Goal: Task Accomplishment & Management: Manage account settings

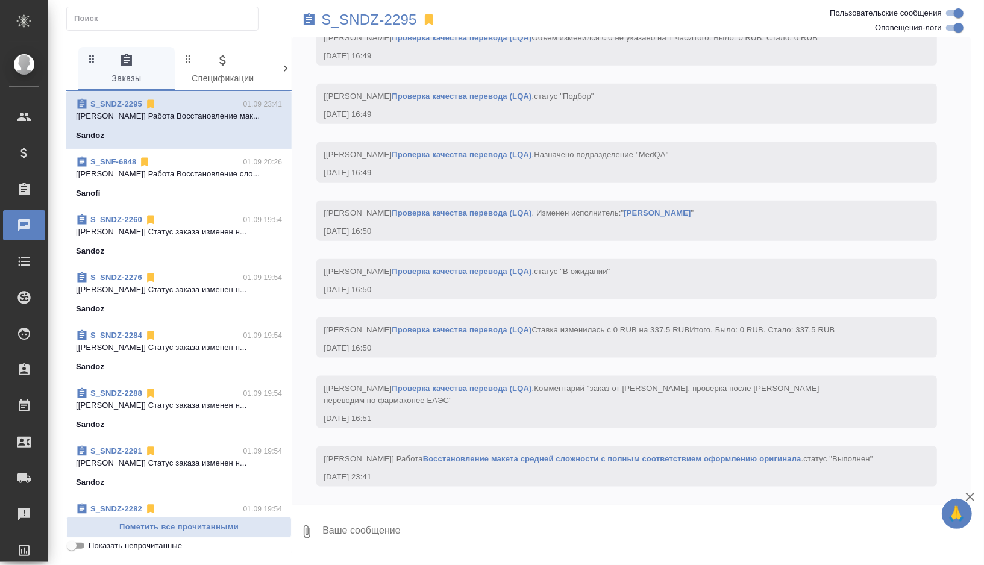
scroll to position [3980, 0]
click at [398, 19] on p "S_SNDZ-2295" at bounding box center [369, 20] width 96 height 12
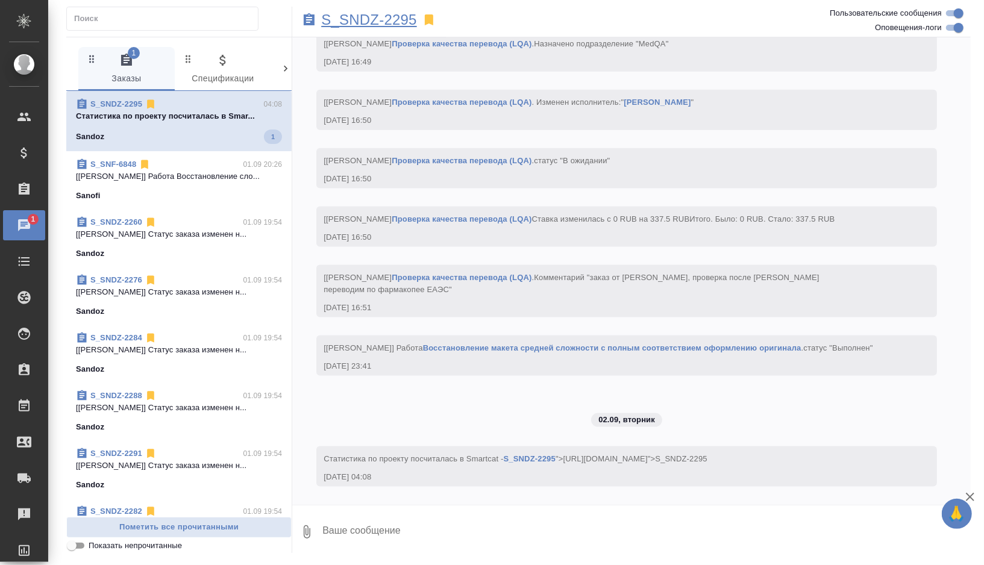
scroll to position [4103, 0]
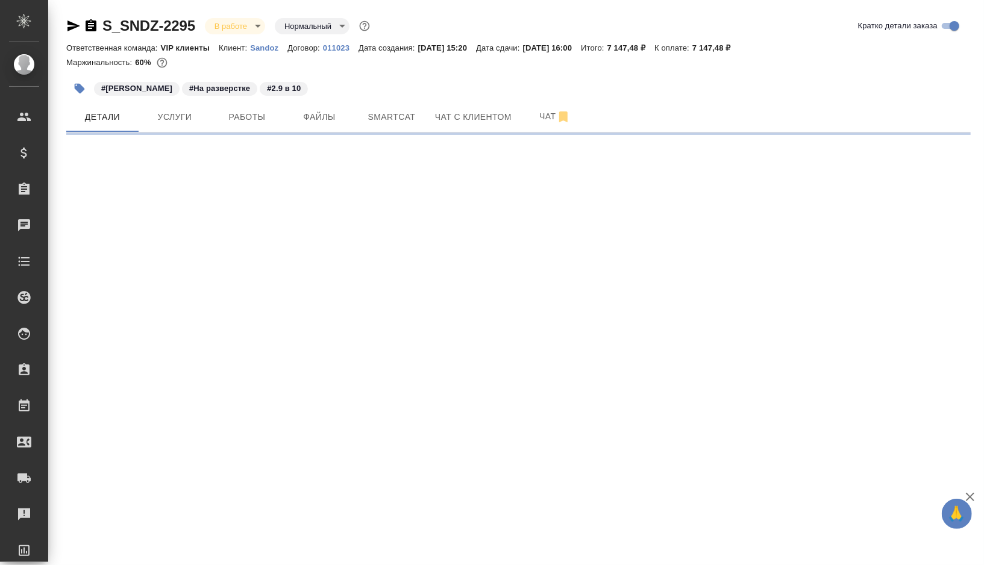
select select "RU"
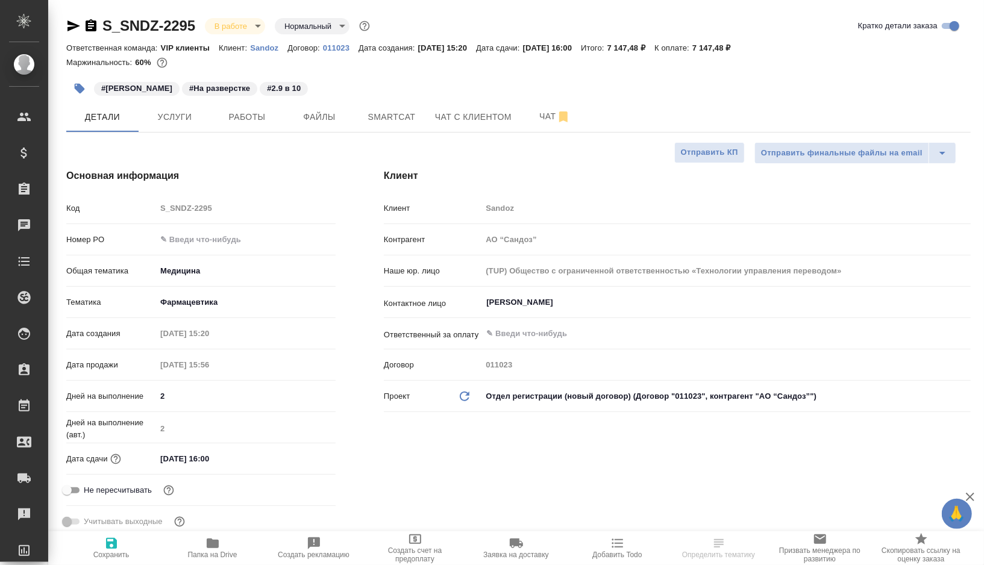
type textarea "x"
click at [252, 125] on button "Работы" at bounding box center [247, 117] width 72 height 30
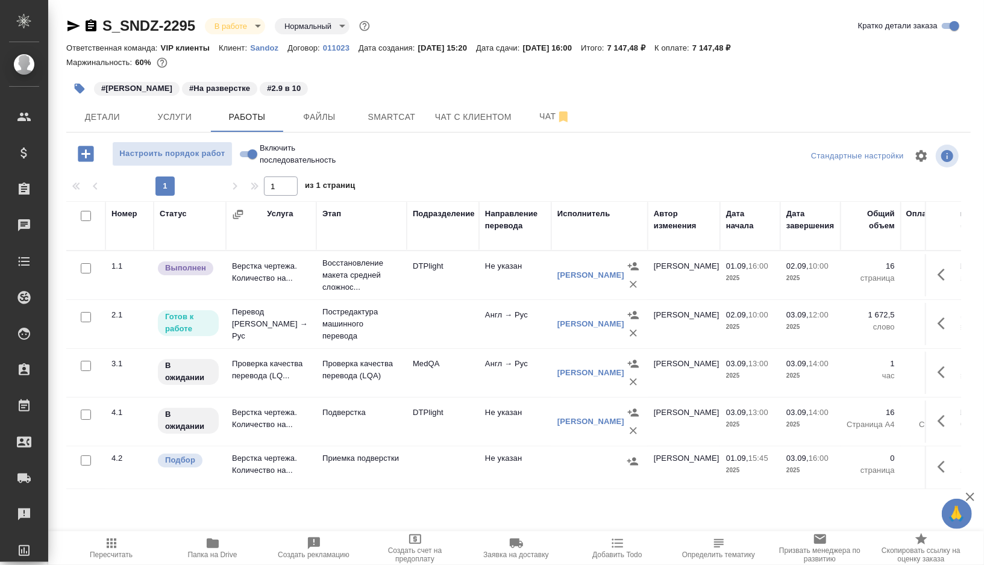
click at [473, 271] on td "DTPlight" at bounding box center [443, 275] width 72 height 42
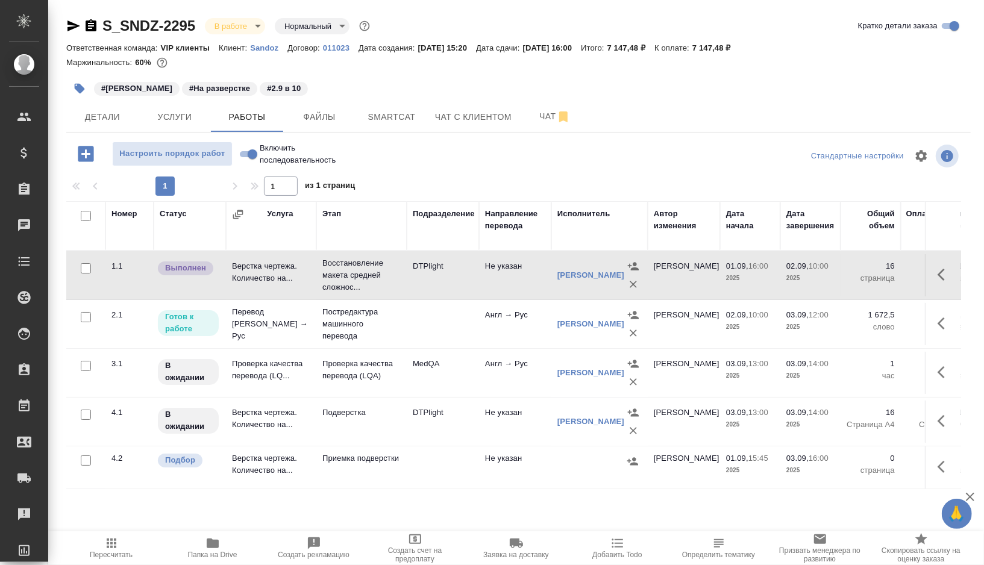
click at [473, 271] on td "DTPlight" at bounding box center [443, 275] width 72 height 42
click at [402, 107] on button "Smartcat" at bounding box center [391, 117] width 72 height 30
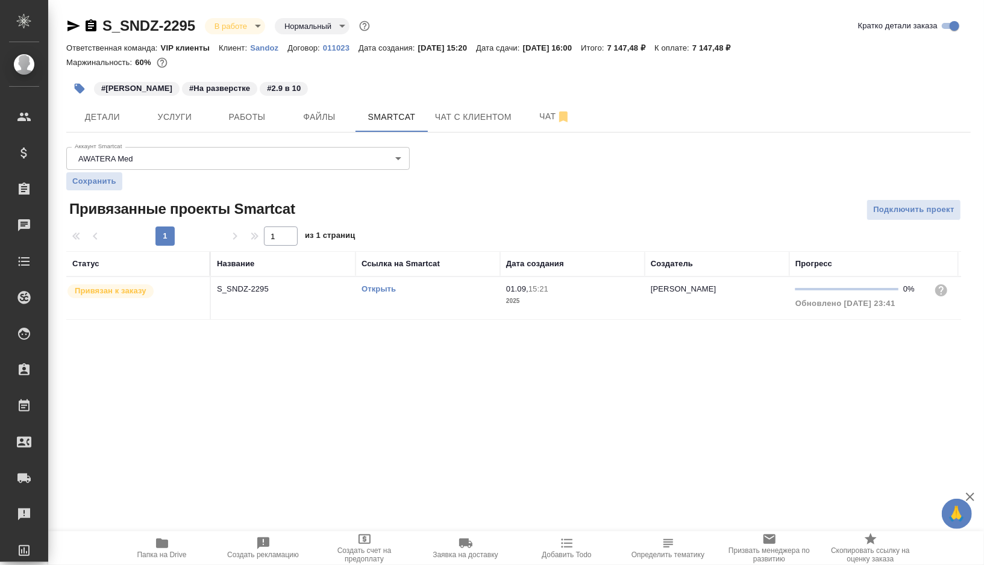
click at [386, 290] on link "Открыть" at bounding box center [378, 288] width 34 height 9
click at [115, 120] on span "Детали" at bounding box center [102, 117] width 58 height 15
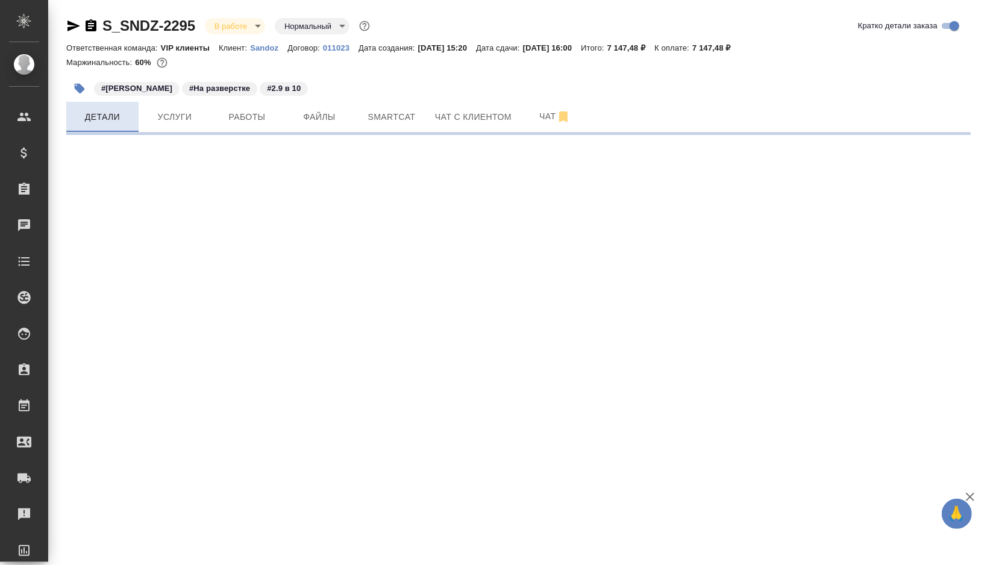
select select "RU"
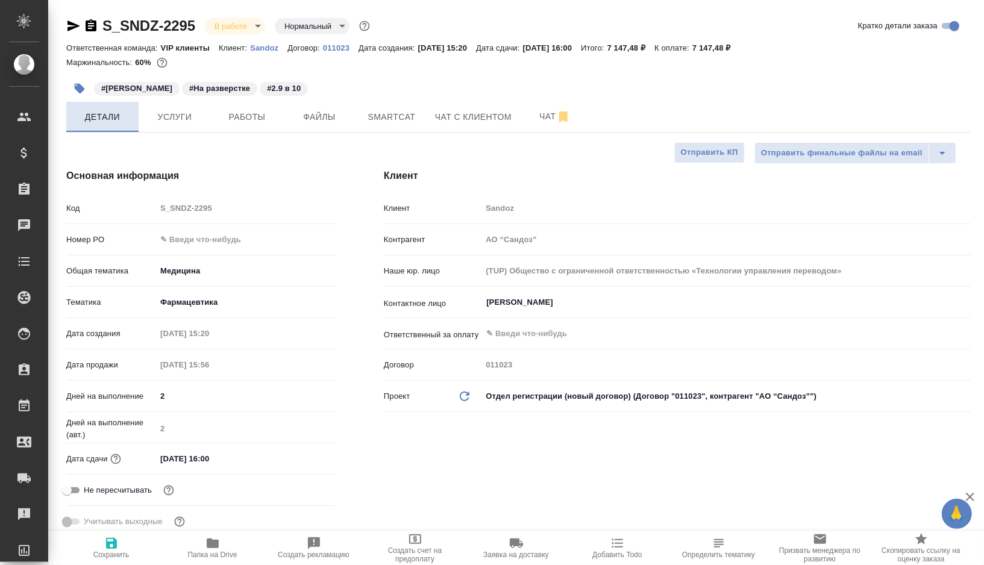
type textarea "x"
click at [385, 116] on span "Smartcat" at bounding box center [392, 117] width 58 height 15
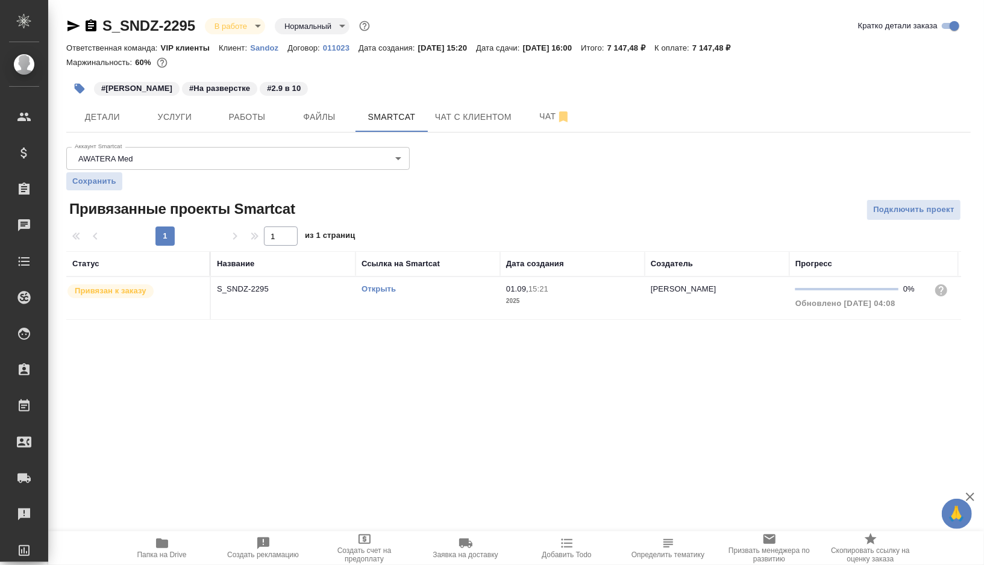
click at [431, 299] on td "Открыть" at bounding box center [427, 298] width 145 height 42
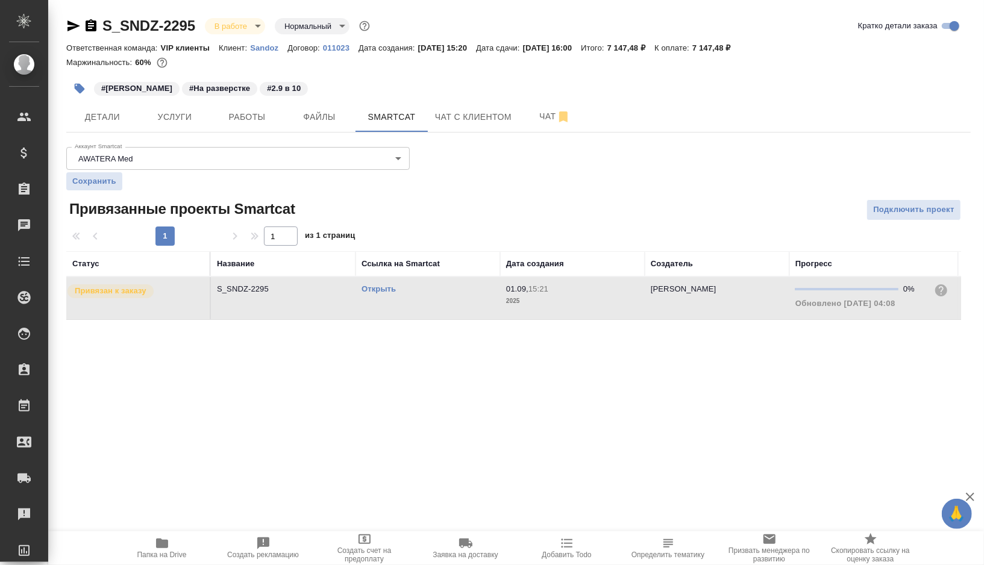
click at [431, 299] on td "Открыть" at bounding box center [427, 298] width 145 height 42
click at [77, 87] on icon "button" at bounding box center [80, 89] width 10 height 10
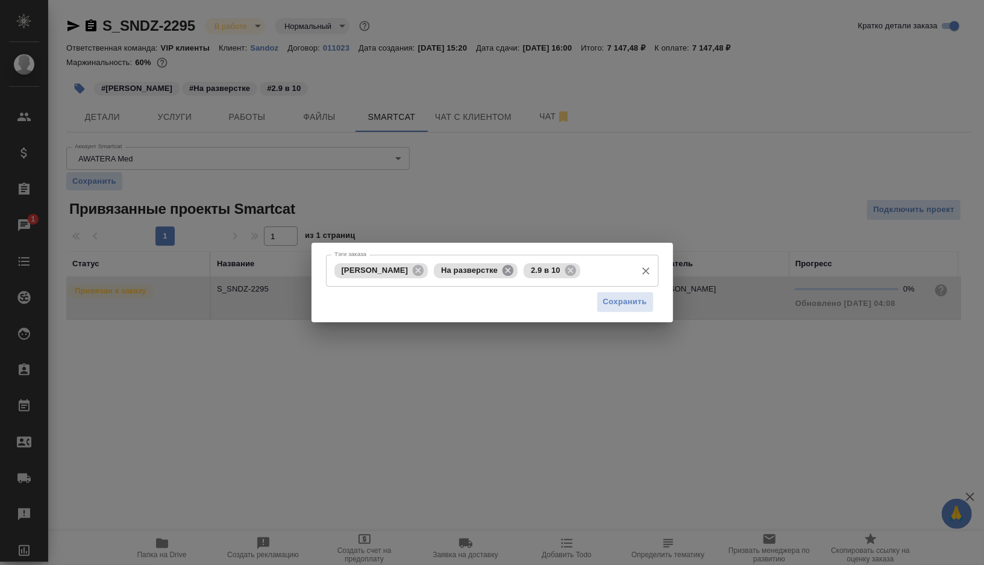
click at [501, 273] on icon at bounding box center [507, 270] width 13 height 13
click at [475, 268] on icon at bounding box center [480, 269] width 11 height 11
click at [460, 268] on input "Тэги заказа" at bounding box center [530, 270] width 199 height 20
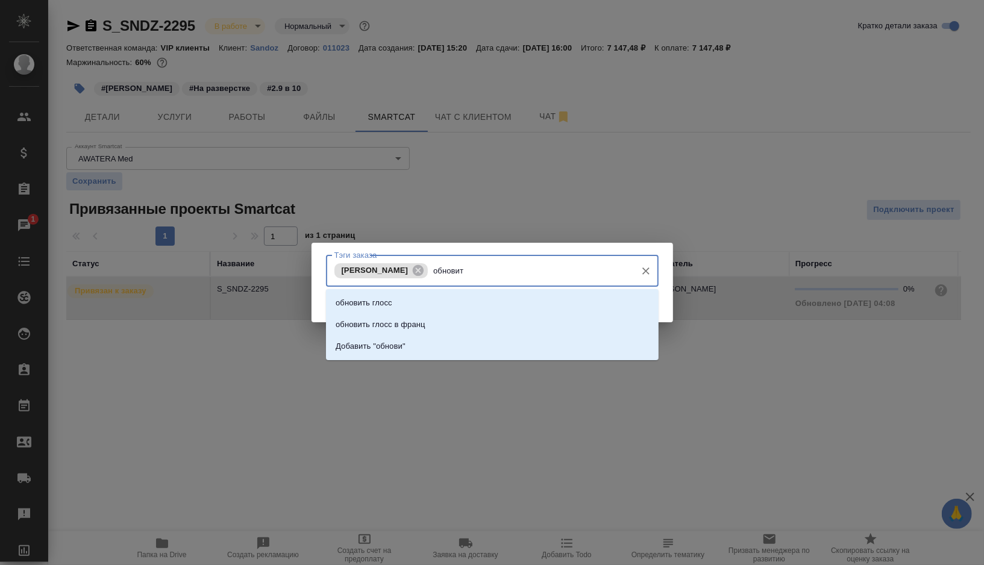
type input "обновить"
click at [405, 301] on li "обновить глосс" at bounding box center [492, 303] width 332 height 22
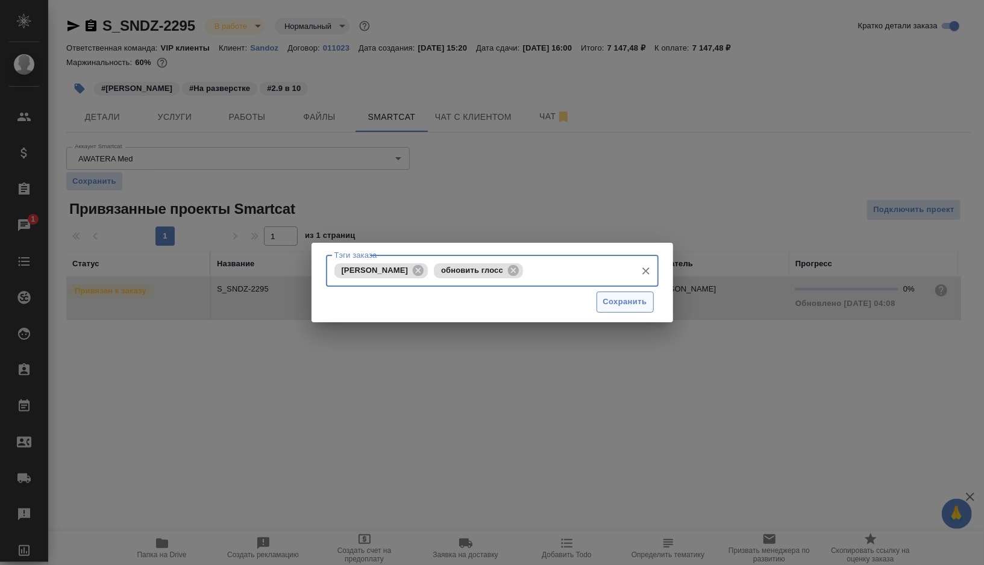
click at [623, 306] on span "Сохранить" at bounding box center [625, 302] width 44 height 14
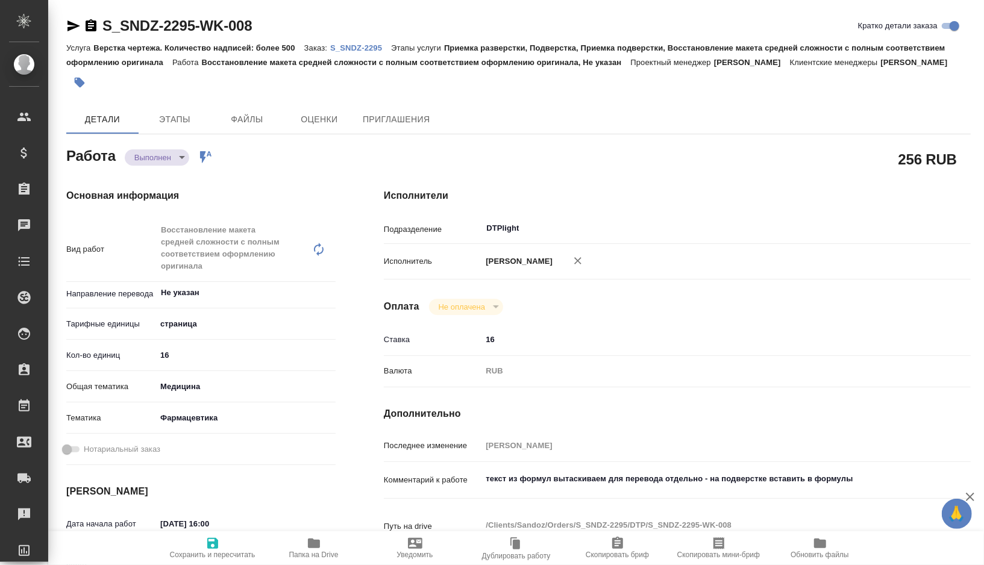
type textarea "x"
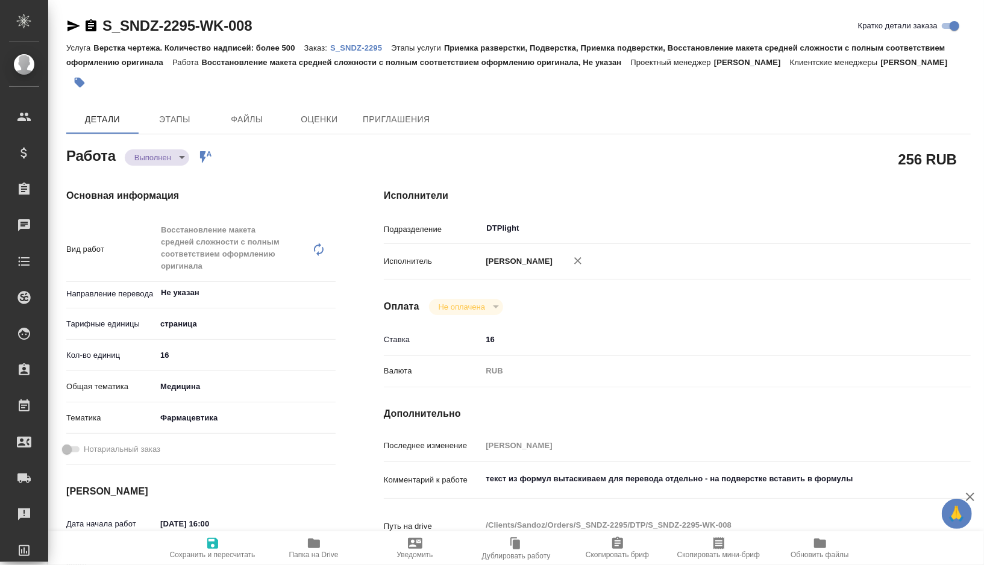
type textarea "x"
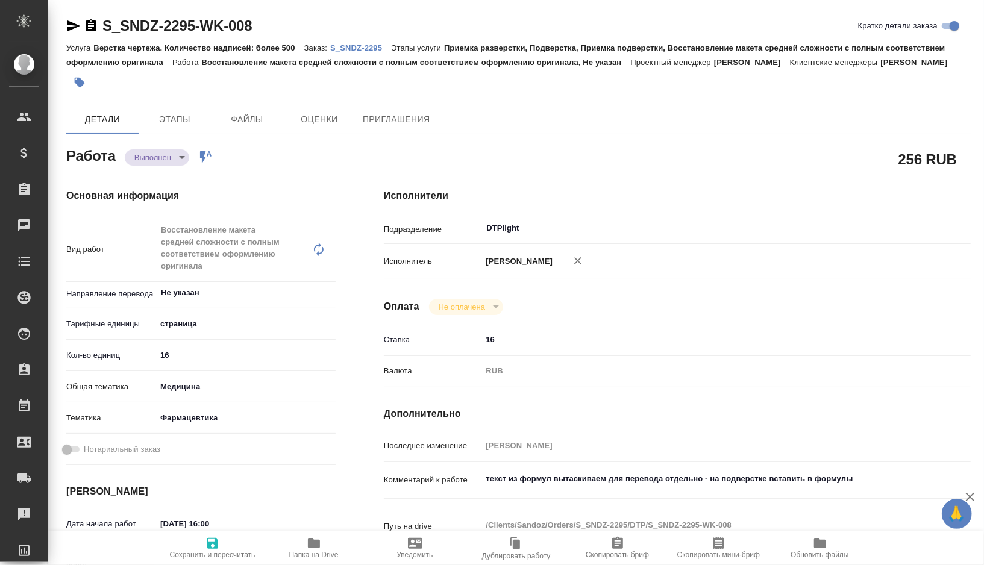
type textarea "x"
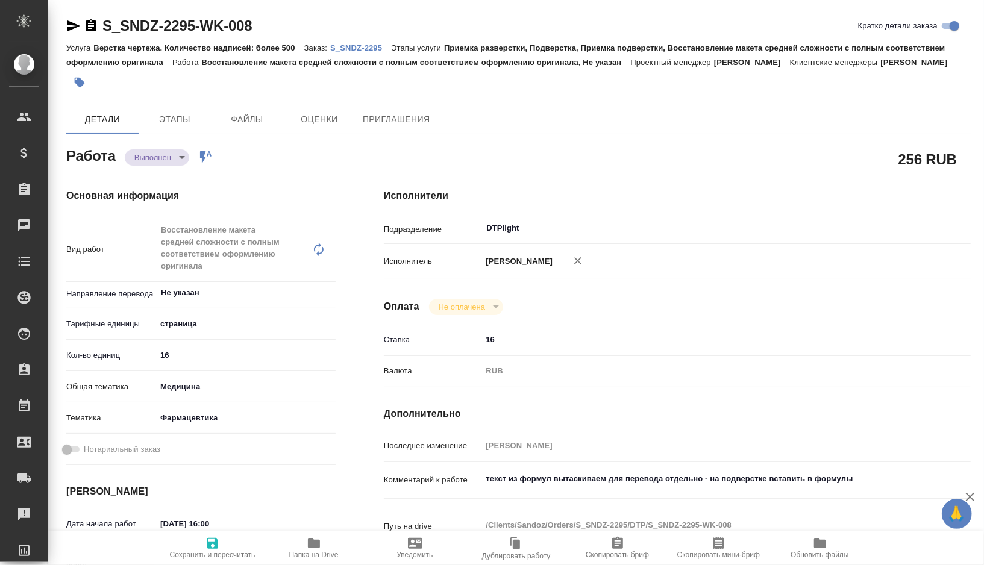
type textarea "x"
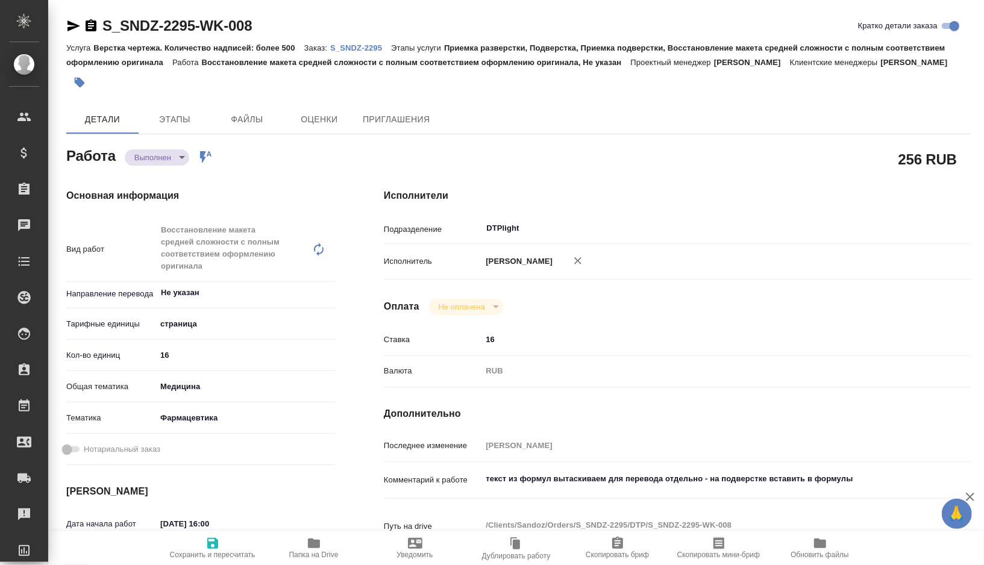
type textarea "x"
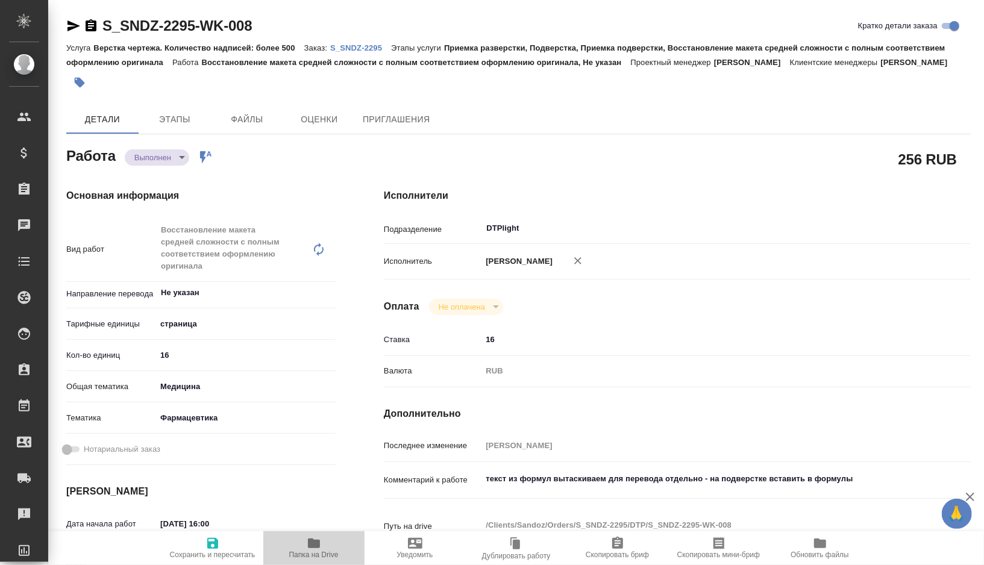
click at [318, 545] on icon "button" at bounding box center [314, 543] width 12 height 10
type textarea "x"
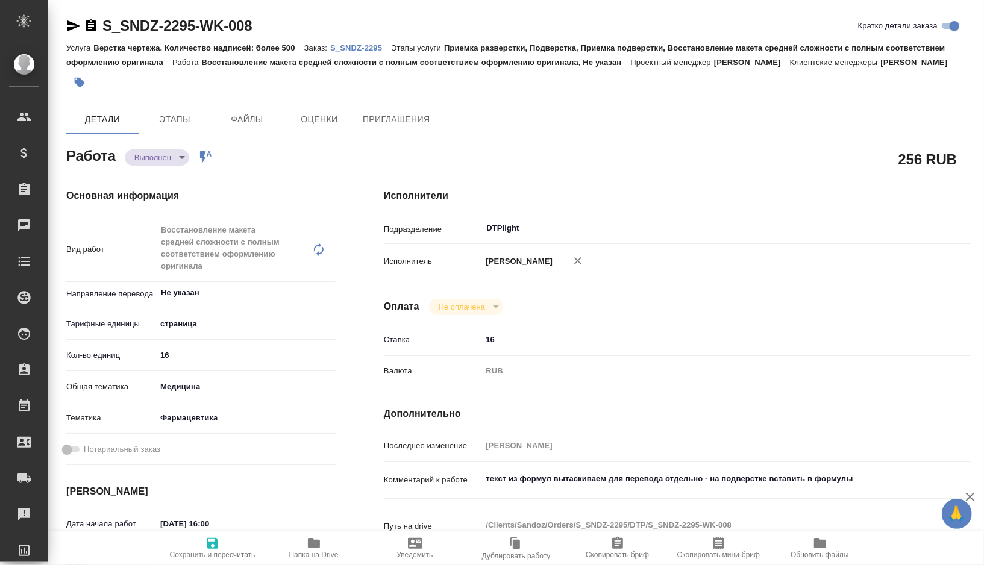
type textarea "x"
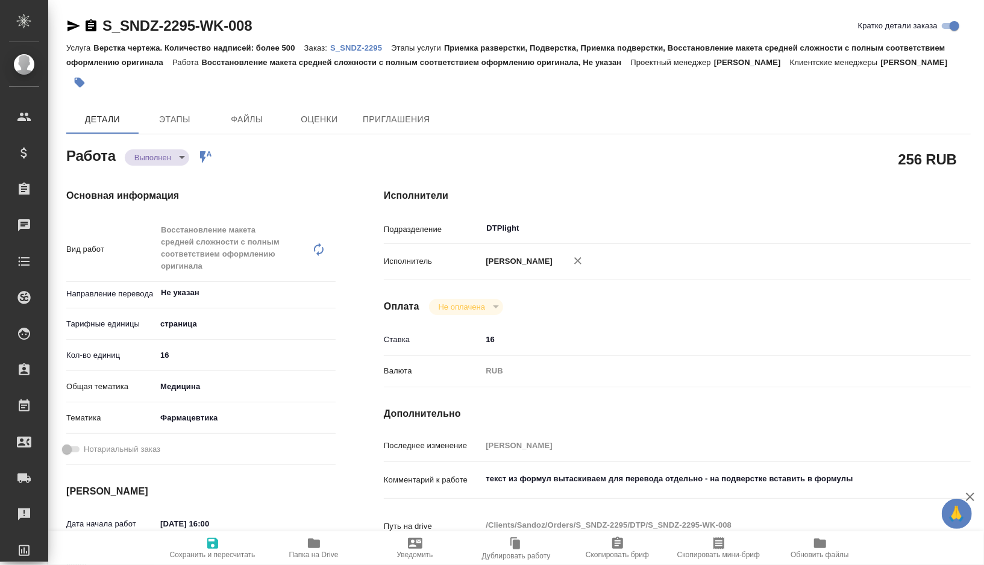
type textarea "x"
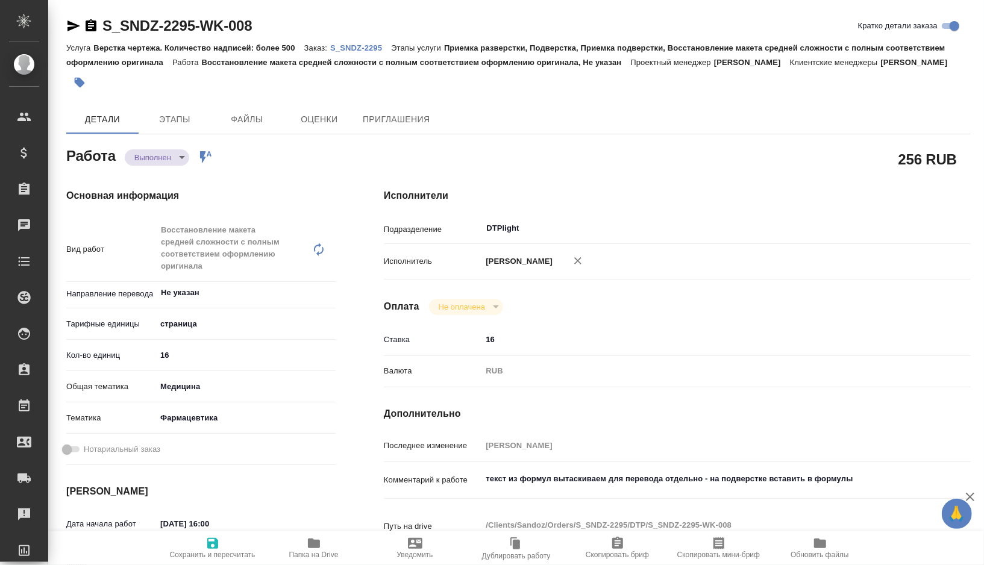
type textarea "x"
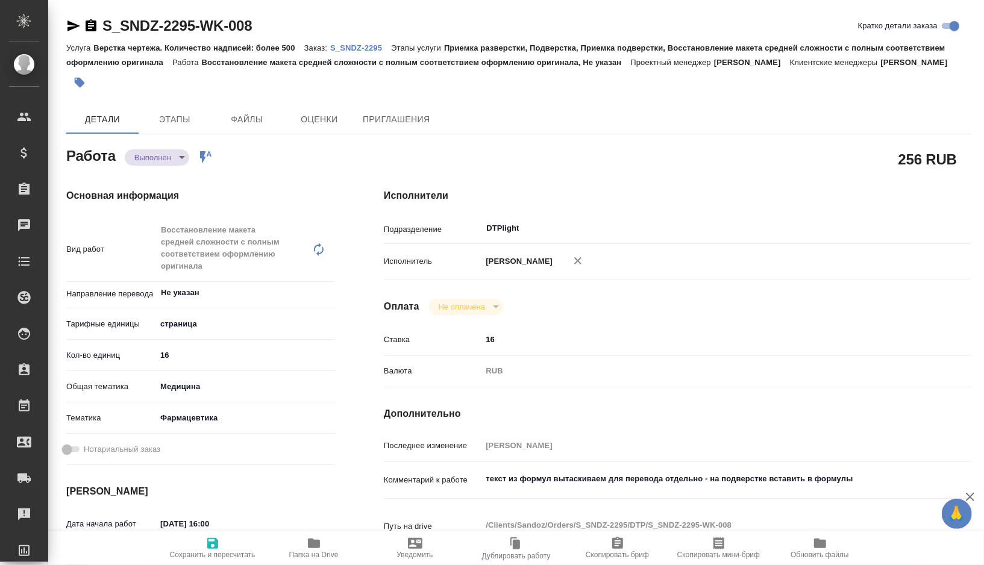
type textarea "x"
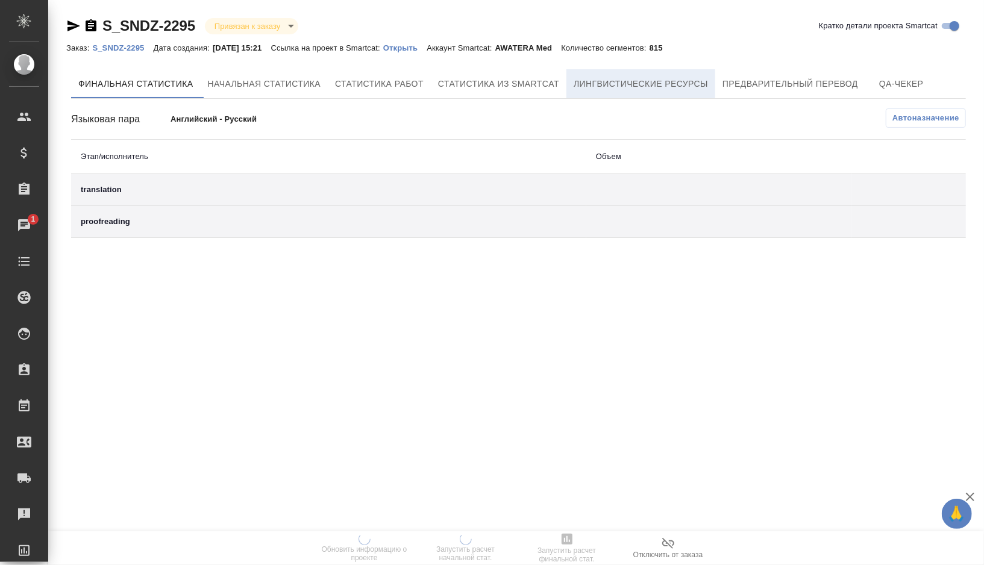
click at [623, 76] on span "Лингвистические ресурсы" at bounding box center [640, 83] width 134 height 15
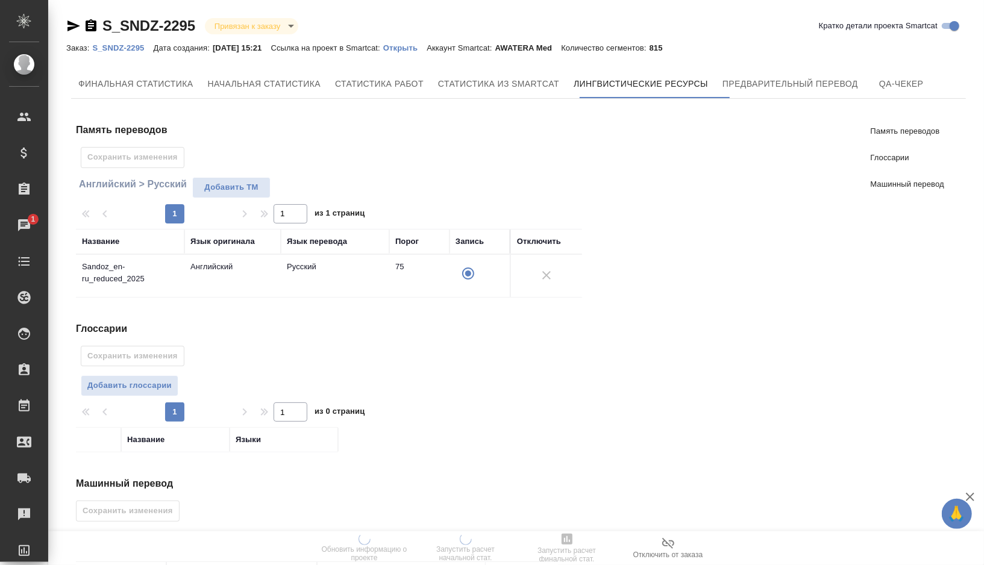
scroll to position [110, 0]
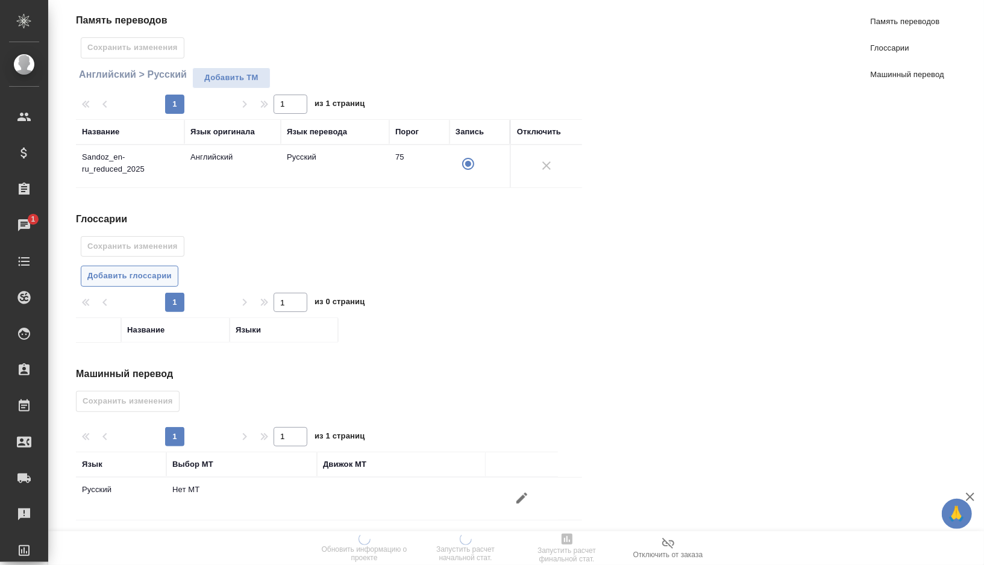
click at [140, 278] on span "Добавить глоссарии" at bounding box center [129, 276] width 84 height 14
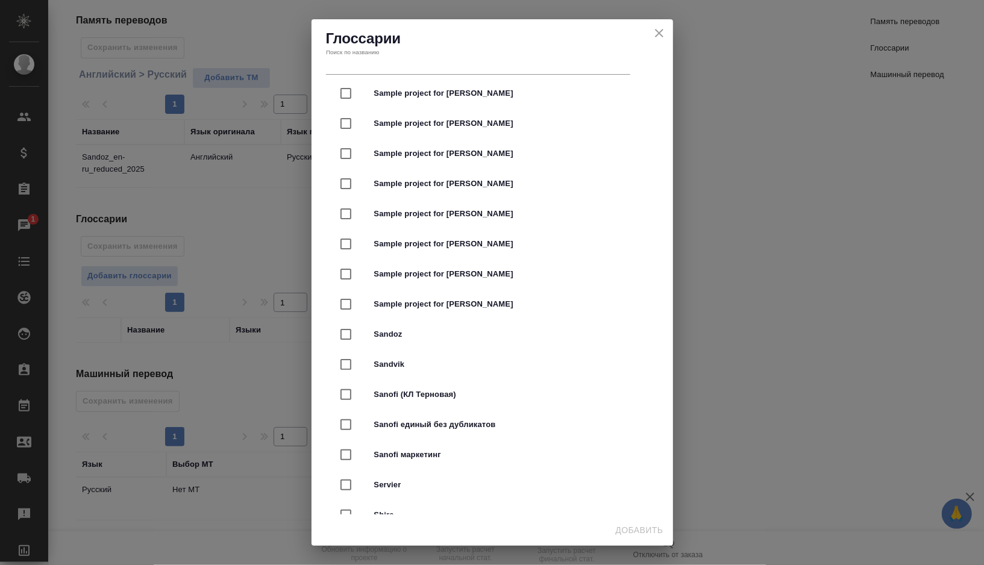
scroll to position [2209, 0]
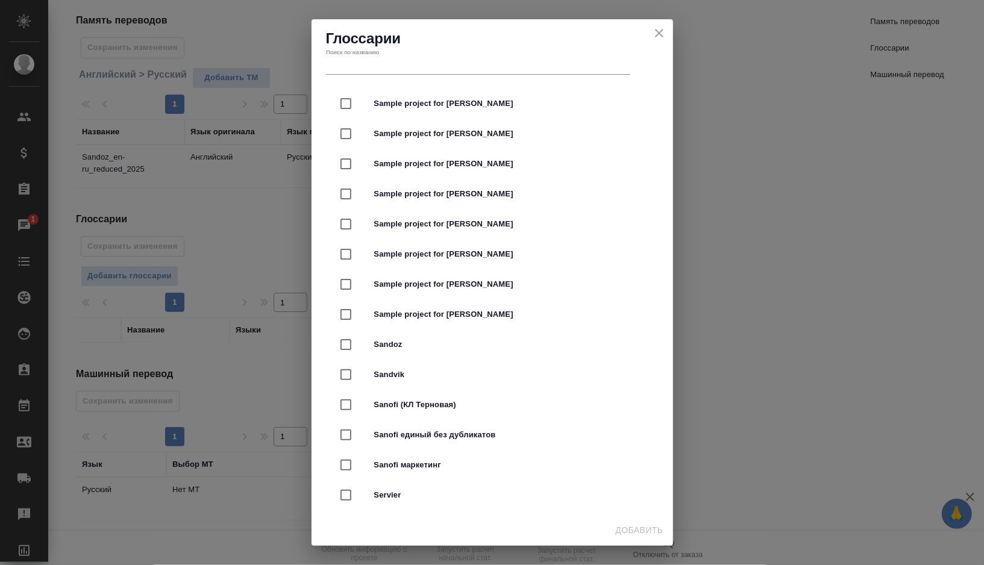
click at [348, 347] on input "checkbox" at bounding box center [345, 344] width 25 height 25
checkbox input "true"
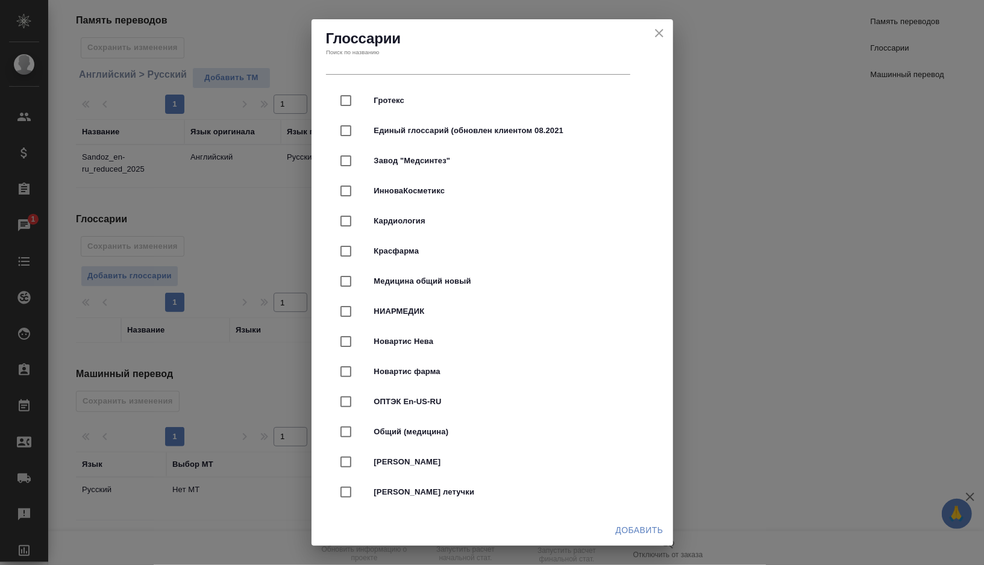
scroll to position [3098, 0]
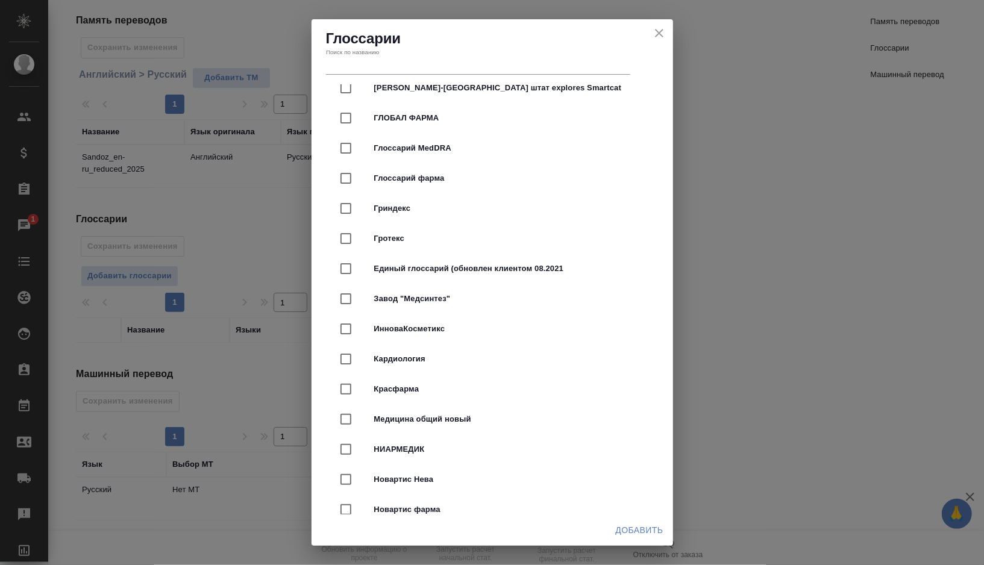
click at [399, 182] on div "Глоссарий фарма" at bounding box center [492, 178] width 323 height 30
checkbox input "true"
click at [639, 528] on span "Добавить" at bounding box center [640, 530] width 48 height 15
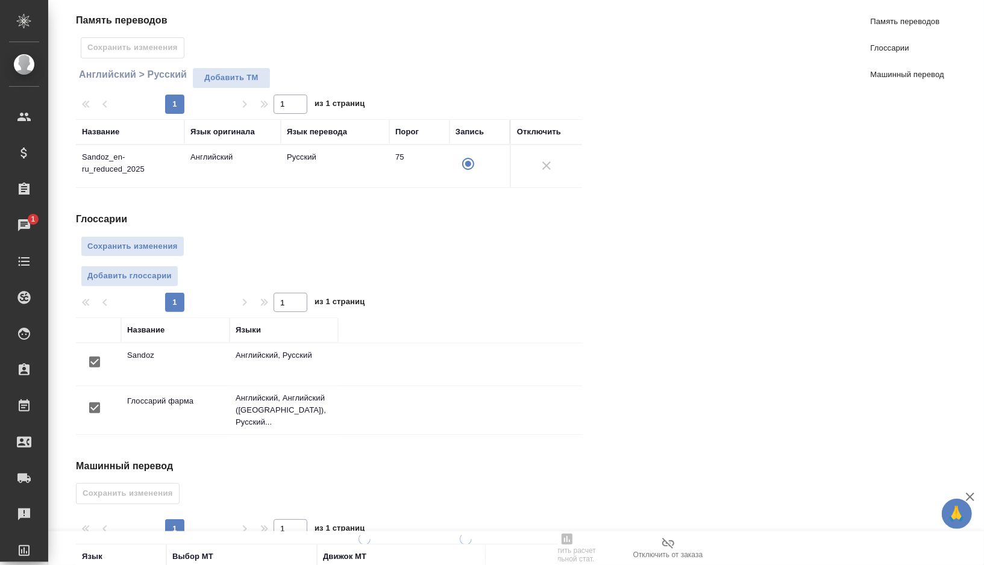
scroll to position [0, 0]
click at [142, 240] on span "Сохранить изменения" at bounding box center [132, 247] width 90 height 14
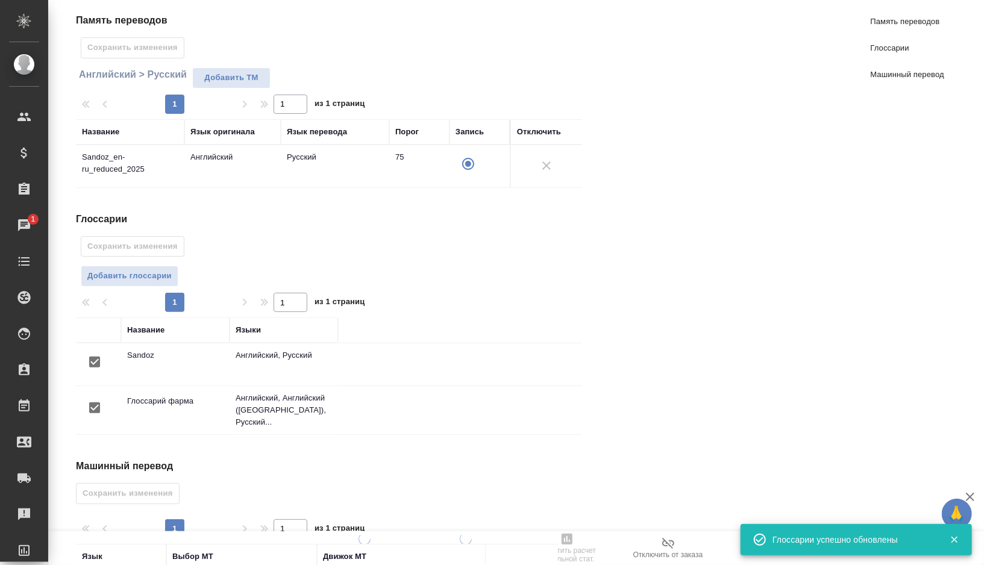
scroll to position [195, 0]
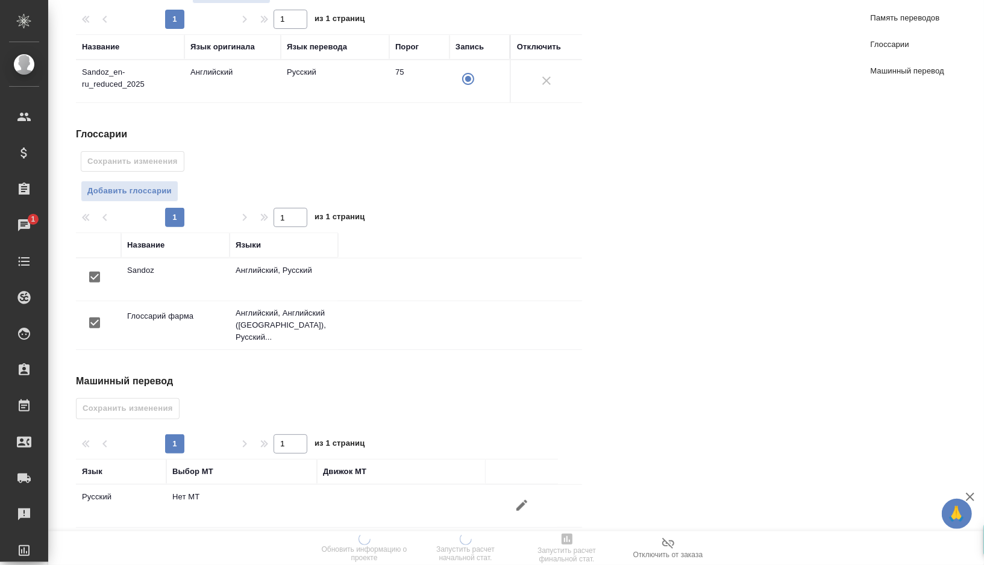
click at [519, 500] on icon "button" at bounding box center [521, 505] width 11 height 11
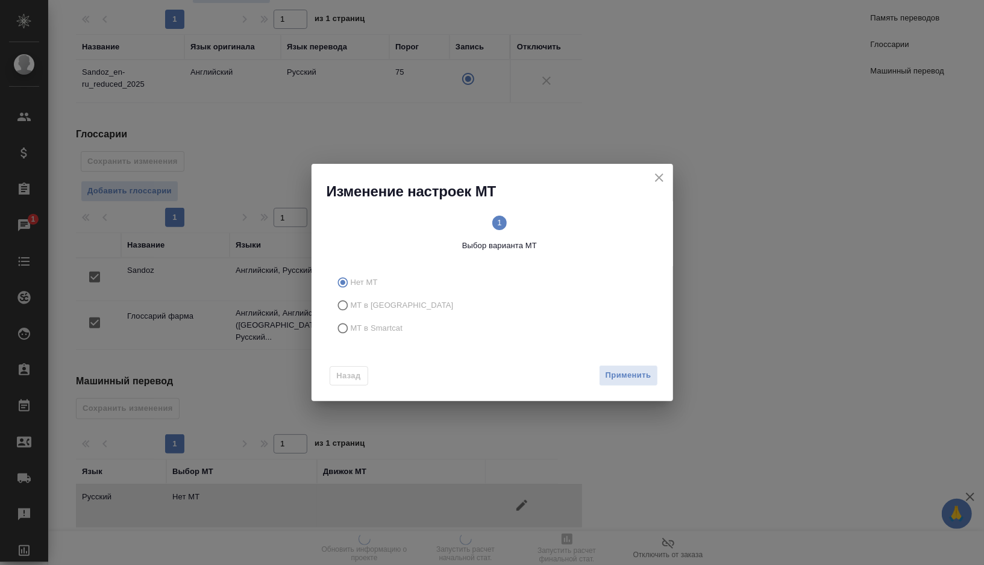
click at [377, 328] on span "МТ в Smartcat" at bounding box center [377, 328] width 52 height 12
click at [351, 328] on input "МТ в Smartcat" at bounding box center [340, 328] width 19 height 23
radio input "true"
click at [577, 219] on text "2" at bounding box center [578, 222] width 4 height 9
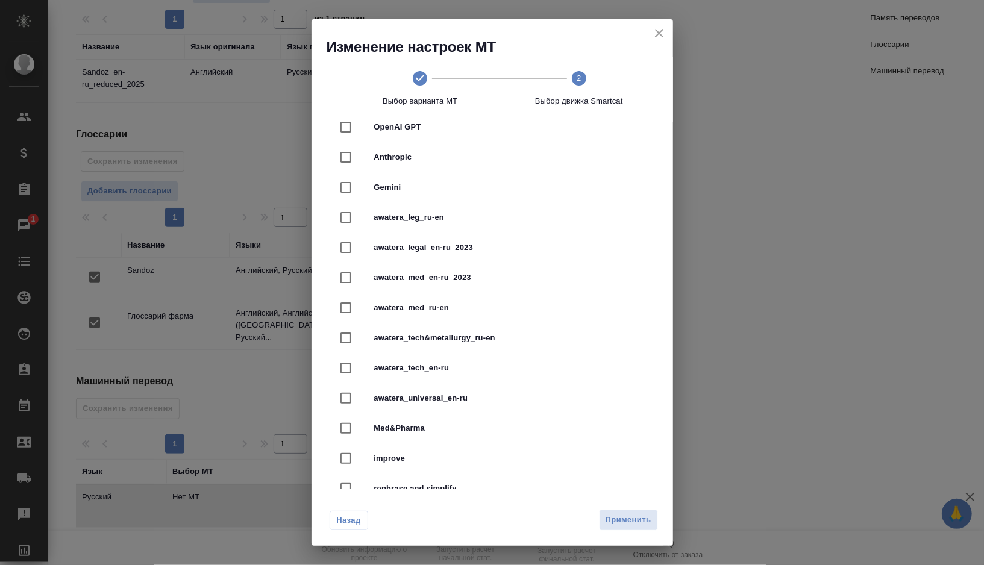
scroll to position [353, 0]
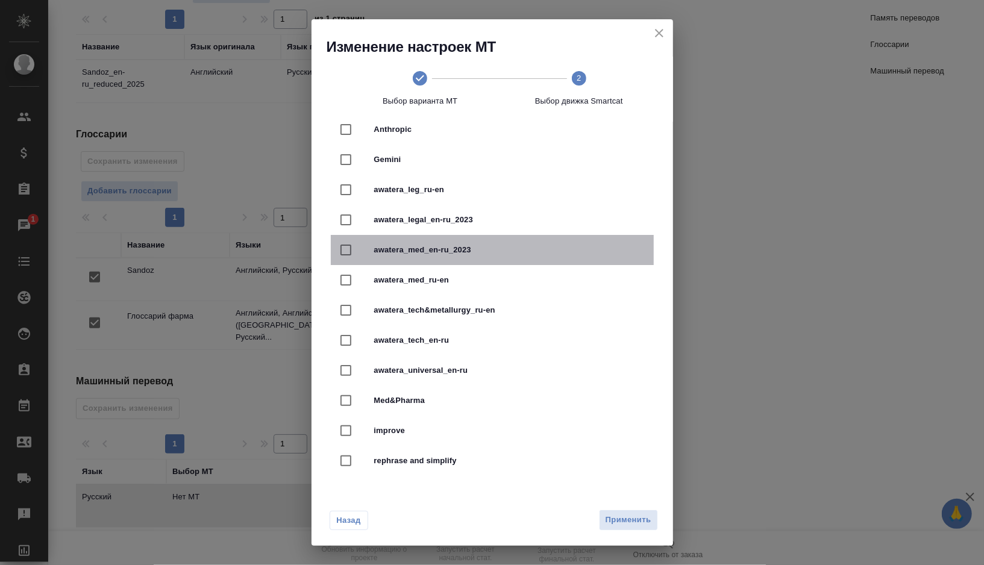
click at [484, 250] on span "awatera_med_en-ru_2023" at bounding box center [509, 250] width 270 height 12
checkbox input "true"
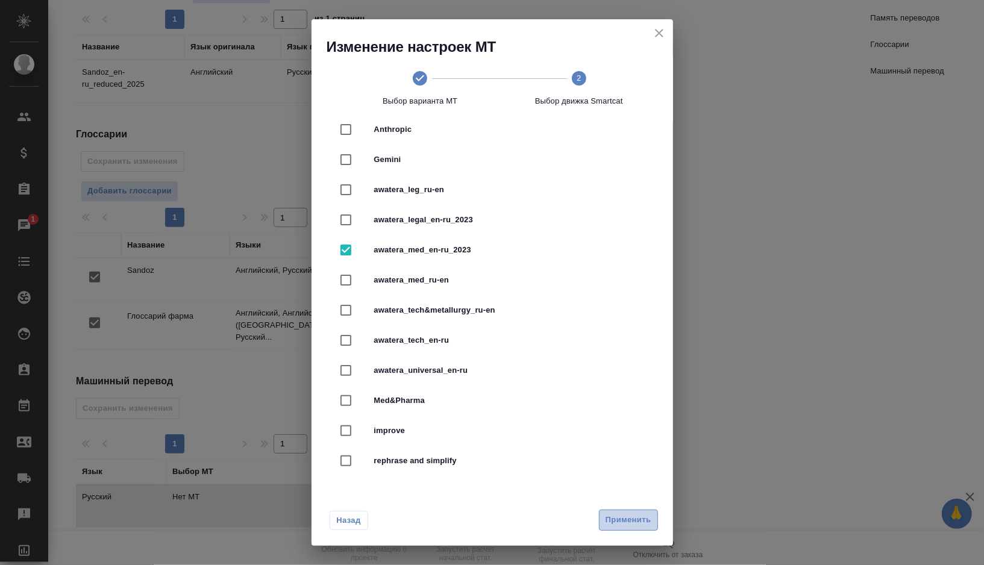
click at [636, 521] on span "Применить" at bounding box center [628, 520] width 46 height 14
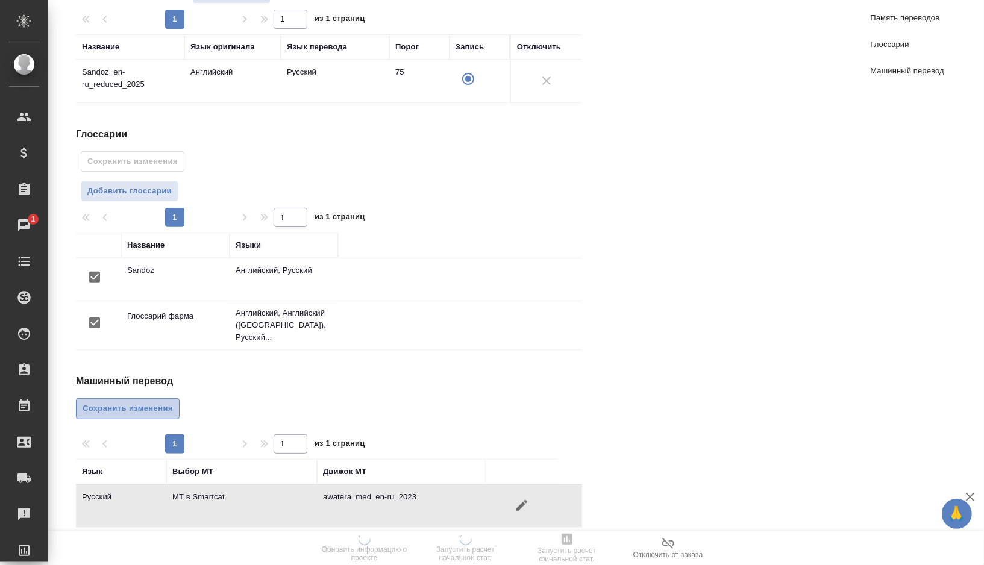
click at [121, 402] on span "Сохранить изменения" at bounding box center [128, 409] width 90 height 14
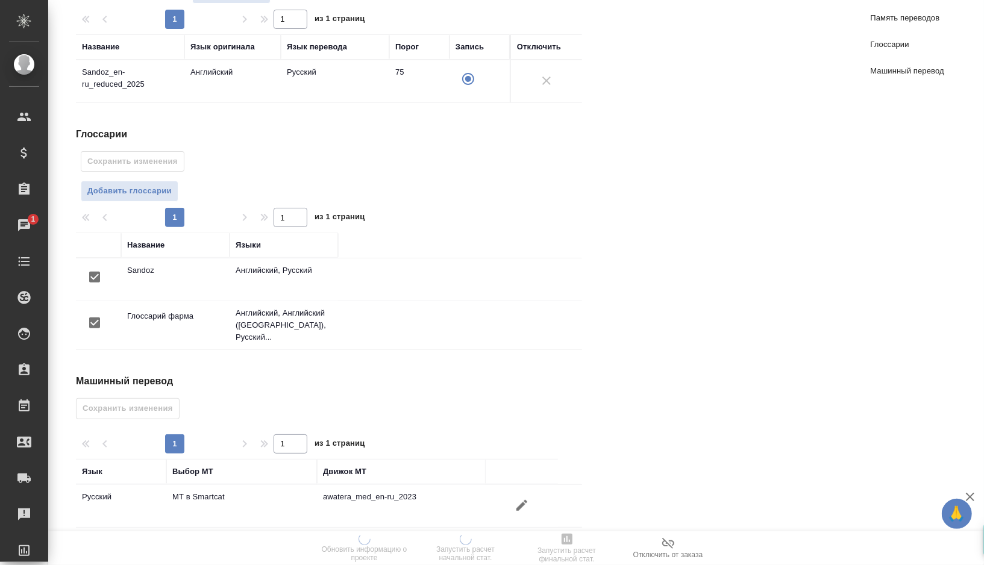
scroll to position [0, 0]
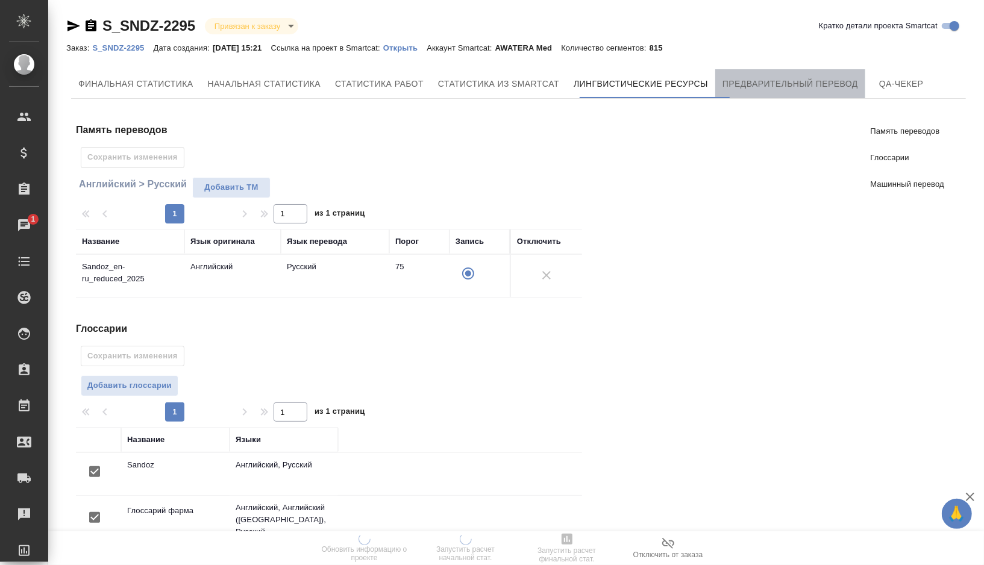
click at [776, 78] on span "Предварительный перевод" at bounding box center [790, 83] width 136 height 15
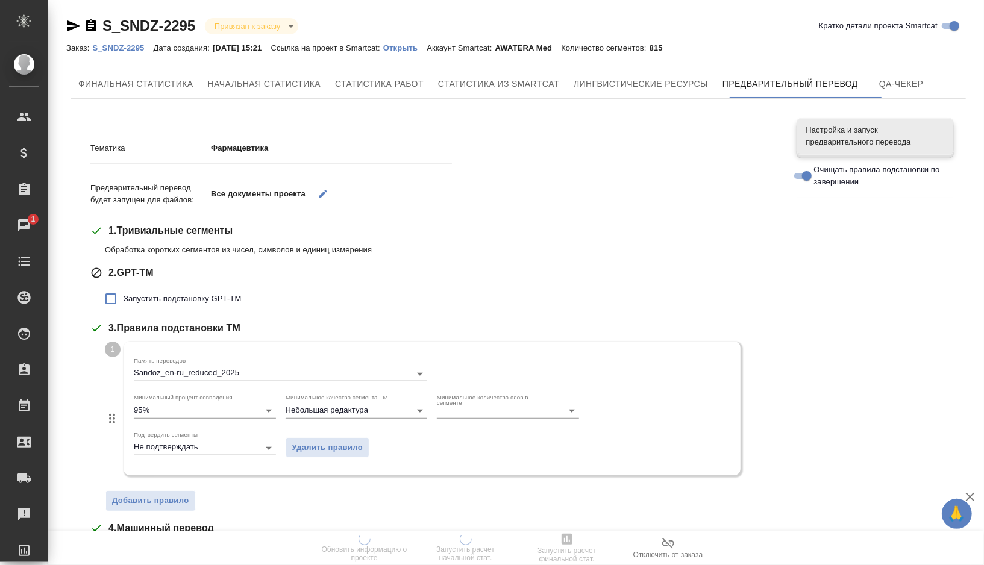
click at [160, 302] on span "Запустить подстановку GPT-TM" at bounding box center [181, 299] width 117 height 12
click at [123, 302] on input "Запустить подстановку GPT-TM" at bounding box center [110, 298] width 25 height 25
checkbox input "true"
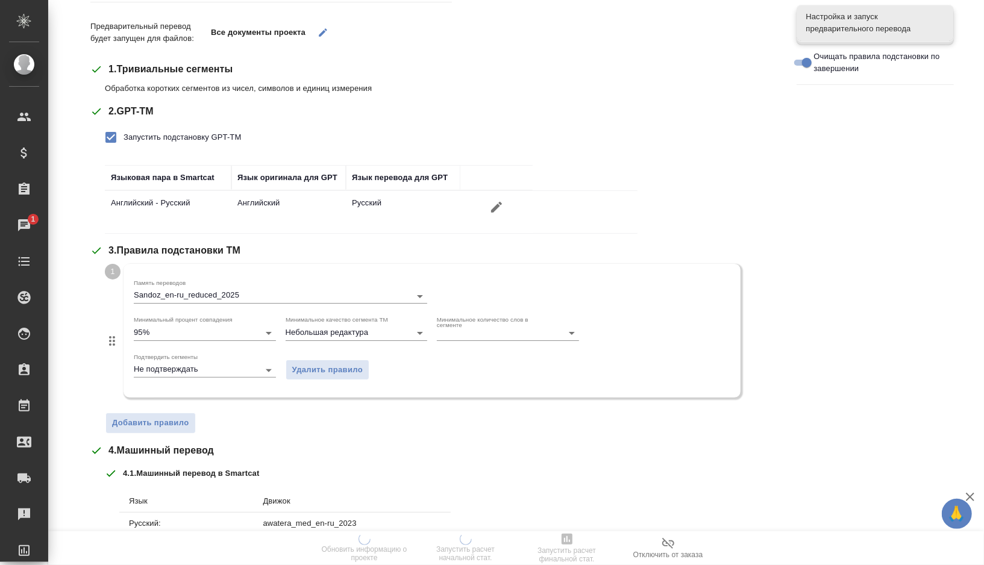
scroll to position [337, 0]
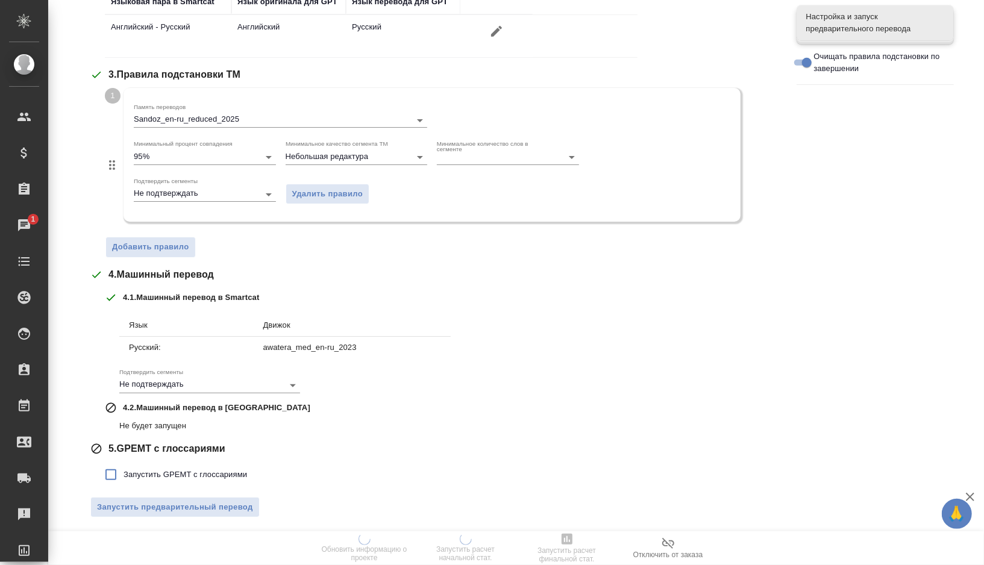
click at [155, 470] on span "Запустить GPEMT с глоссариями" at bounding box center [184, 475] width 123 height 12
click at [123, 470] on input "Запустить GPEMT с глоссариями" at bounding box center [110, 474] width 25 height 25
checkbox input "true"
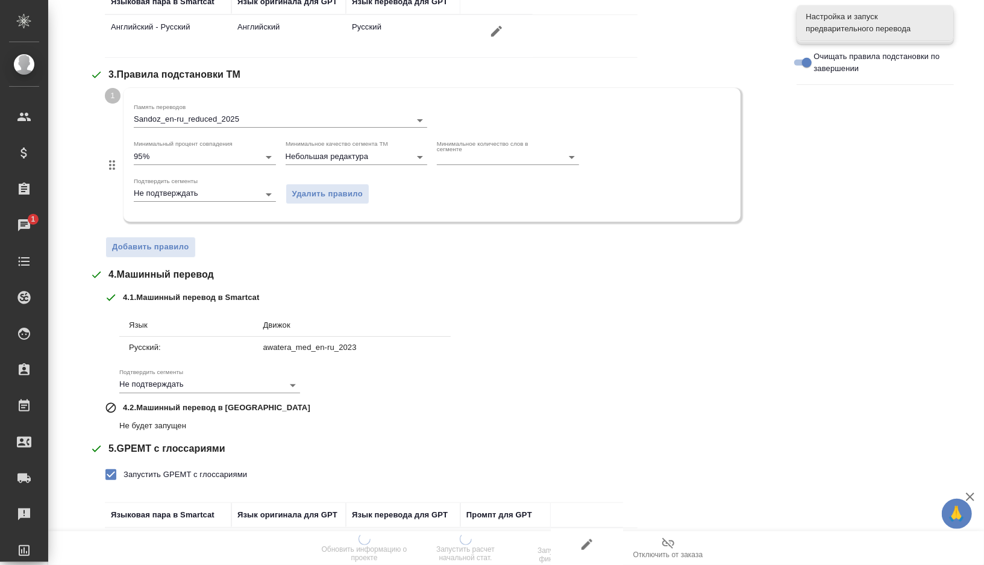
scroll to position [420, 0]
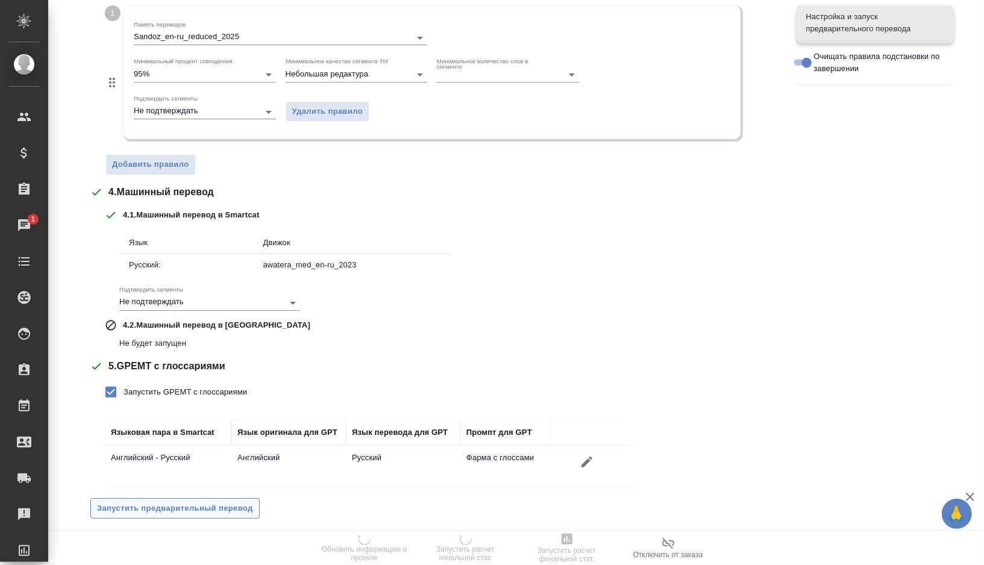
click at [152, 502] on span "Запустить предварительный перевод" at bounding box center [175, 509] width 156 height 14
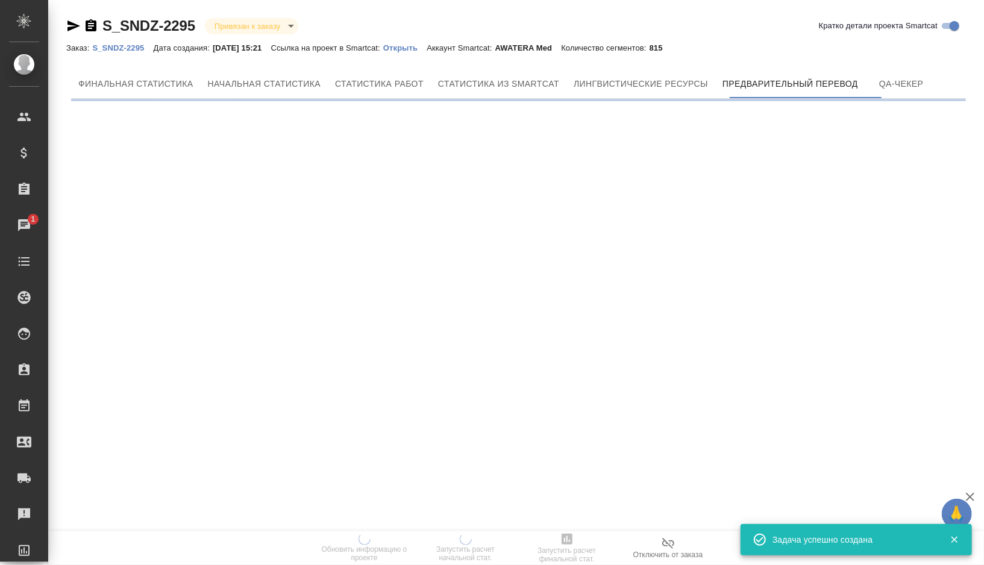
scroll to position [0, 0]
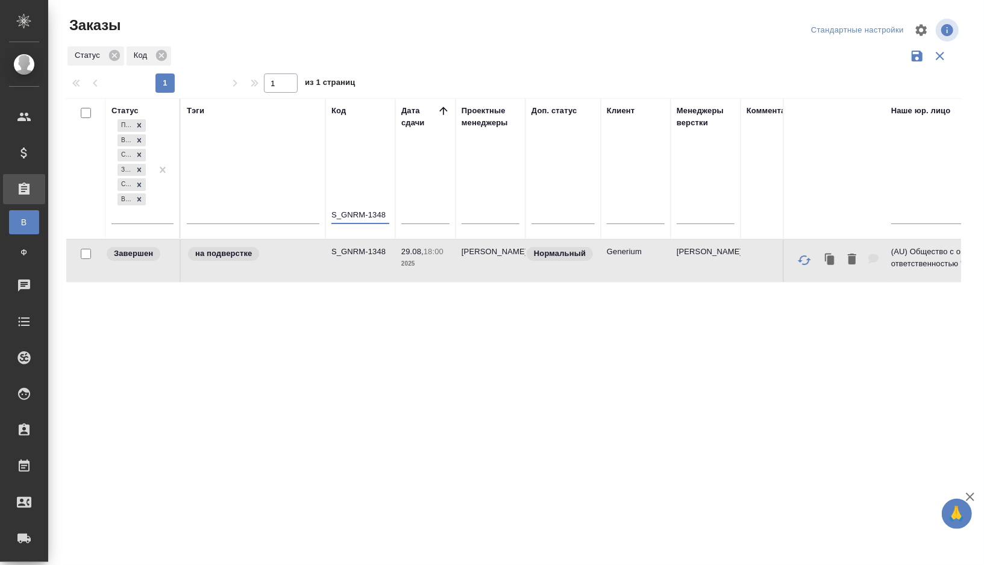
click at [378, 217] on input "S_GNRM-1348" at bounding box center [360, 215] width 58 height 15
type input "S"
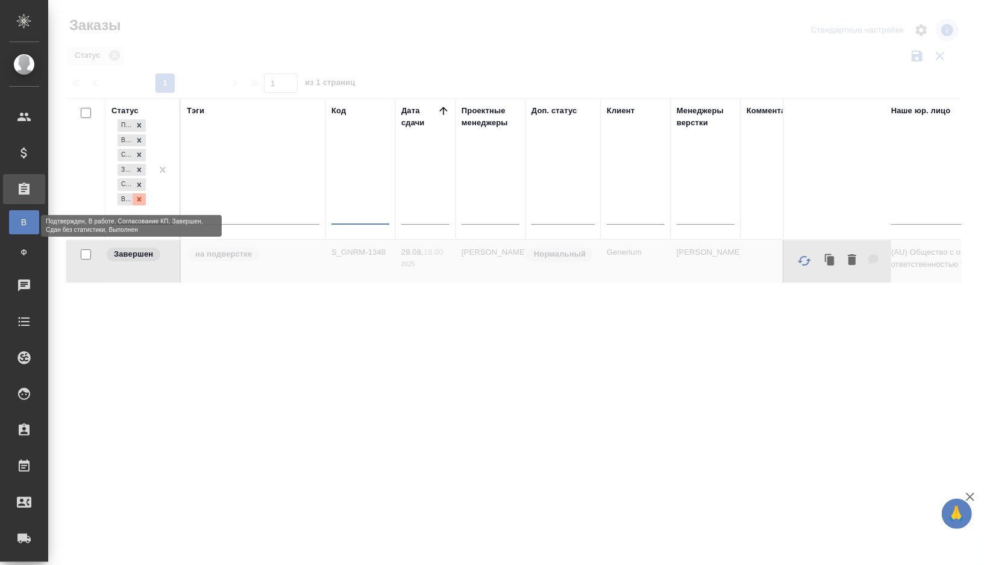
click at [142, 199] on icon at bounding box center [139, 199] width 8 height 8
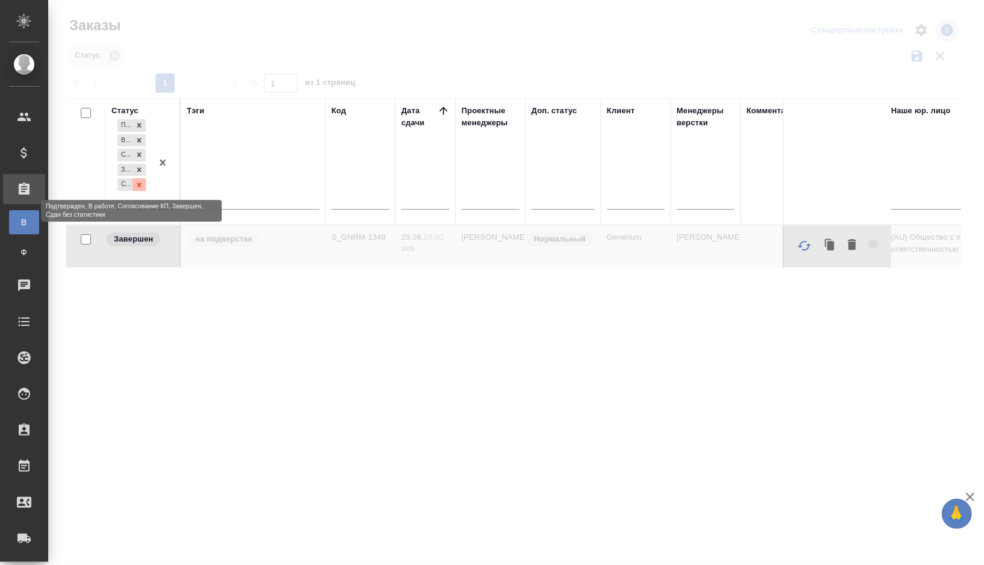
click at [143, 183] on icon at bounding box center [139, 185] width 8 height 8
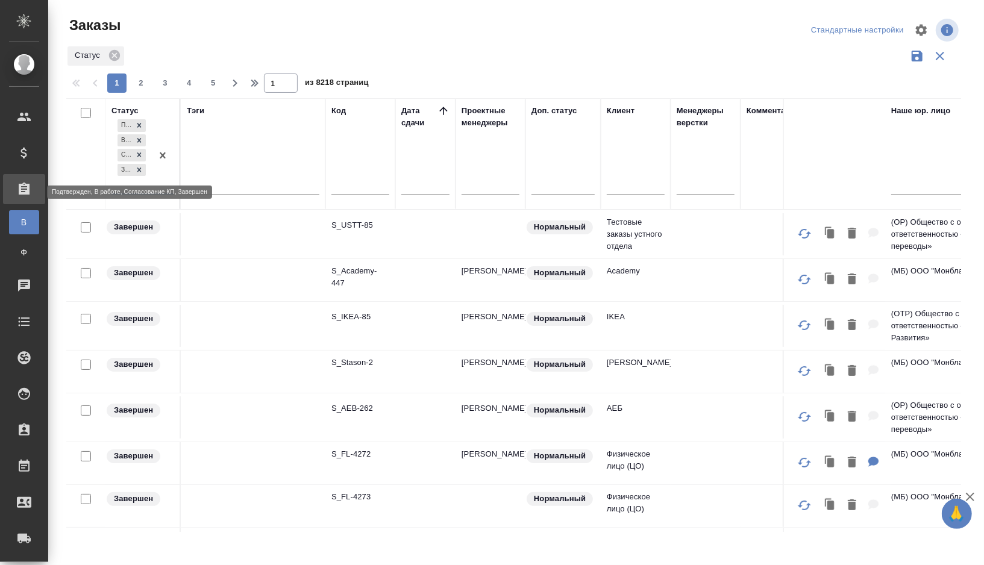
click at [143, 173] on div at bounding box center [139, 170] width 13 height 13
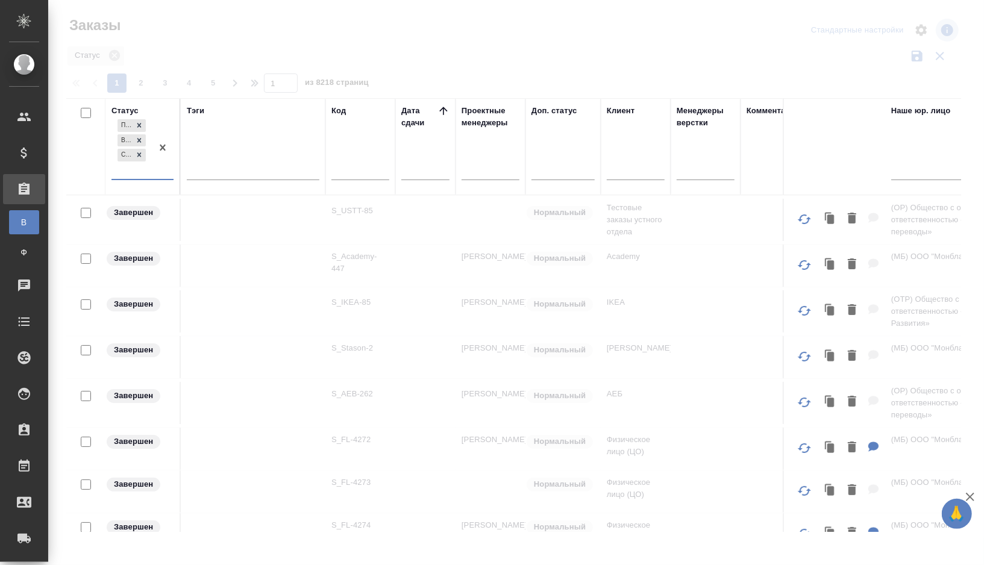
click at [131, 175] on div "Подтвержден В работе Согласование КП" at bounding box center [131, 148] width 40 height 62
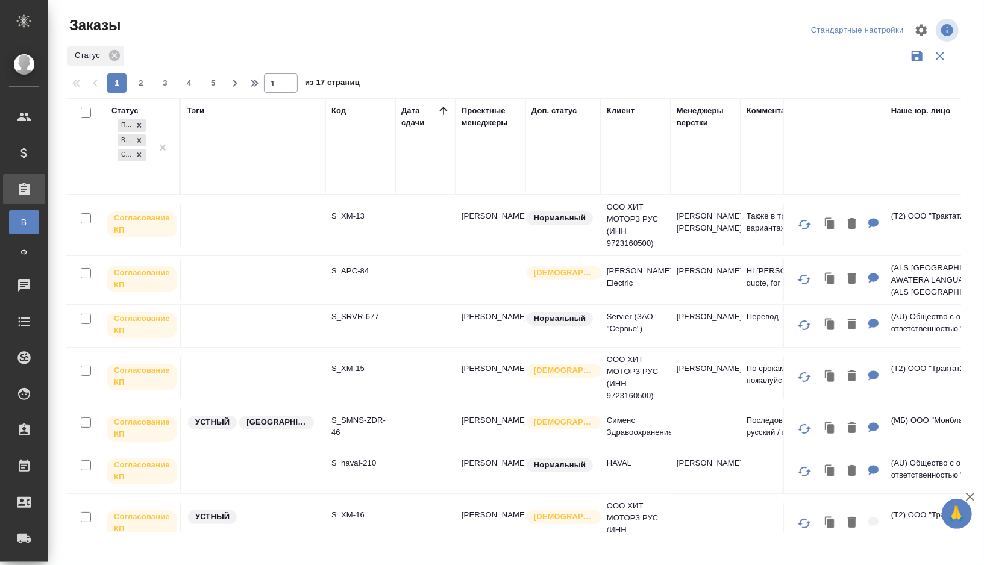
click at [258, 27] on div "Заказы" at bounding box center [216, 25] width 301 height 19
click at [491, 173] on div at bounding box center [490, 166] width 58 height 17
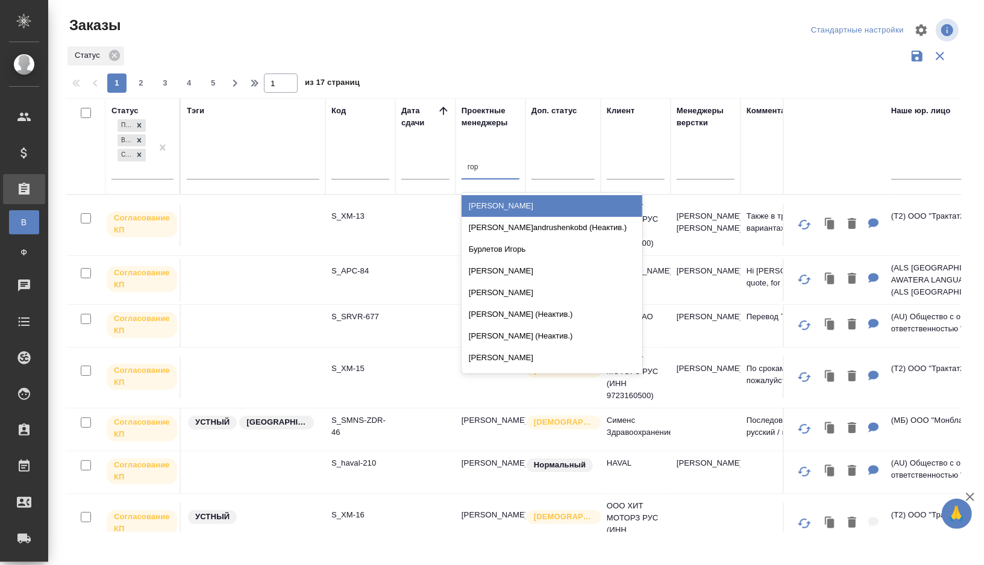
type input "горш"
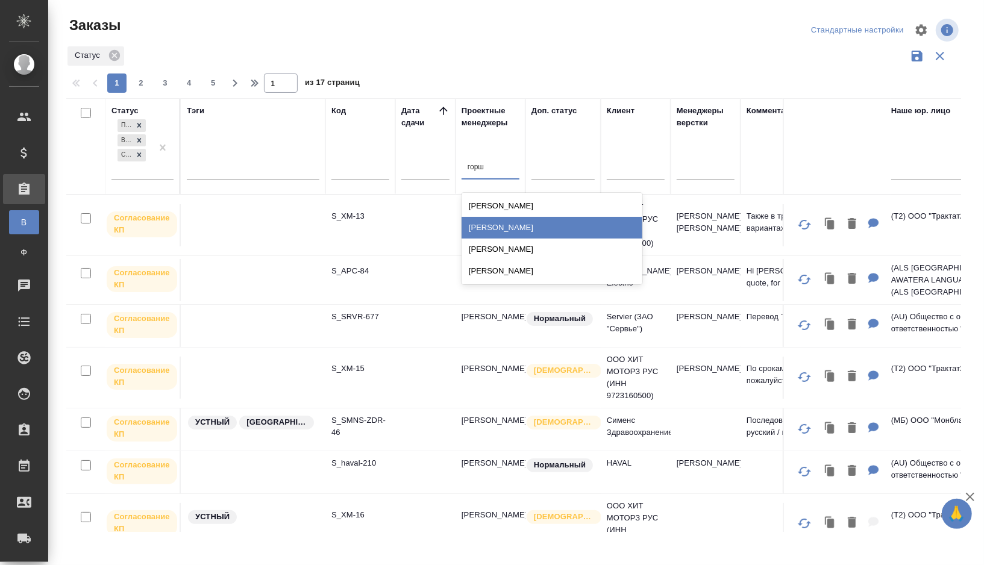
click at [498, 230] on div "[PERSON_NAME]" at bounding box center [551, 228] width 181 height 22
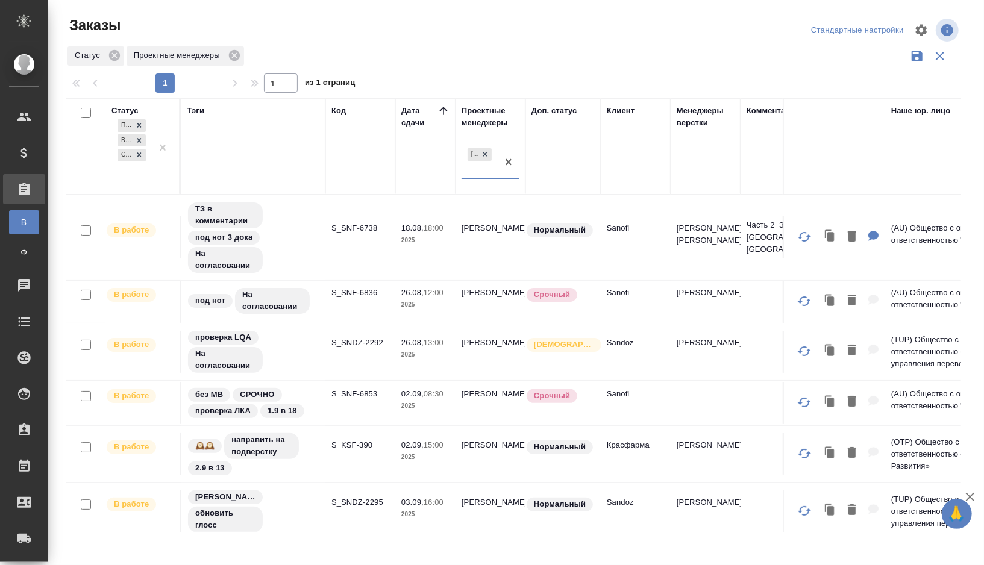
click at [364, 407] on td "S_SNF-6853" at bounding box center [360, 403] width 70 height 42
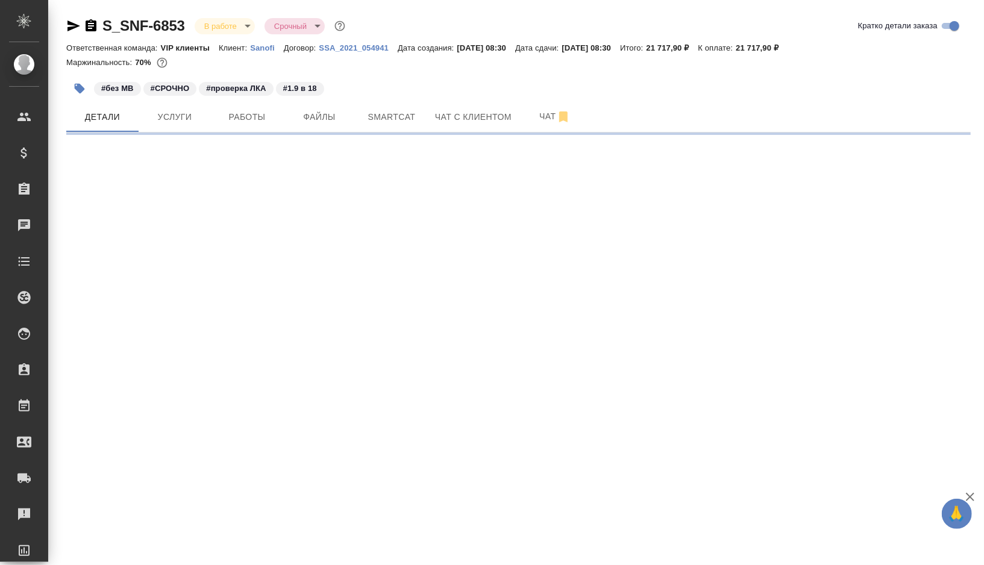
select select "RU"
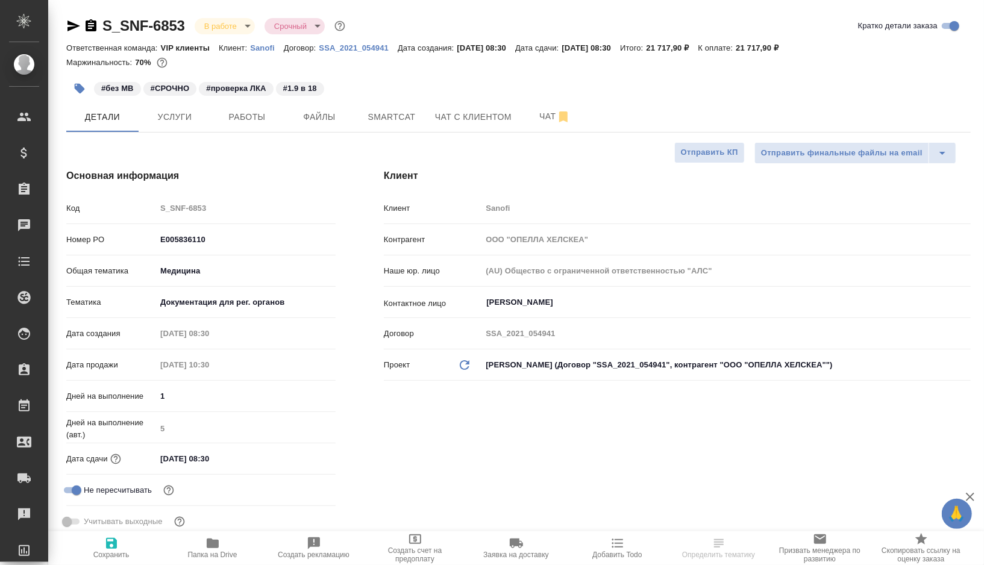
type textarea "x"
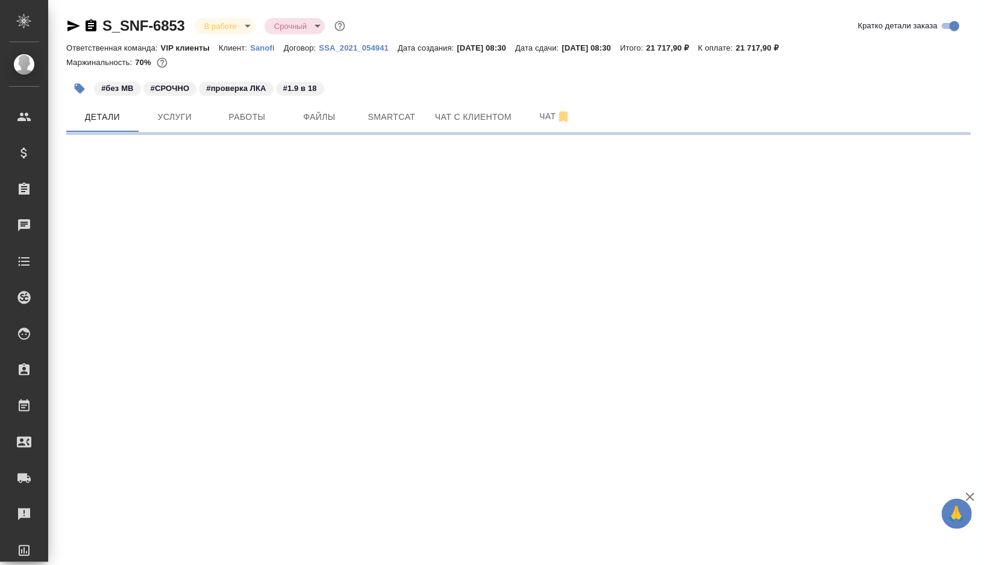
select select "RU"
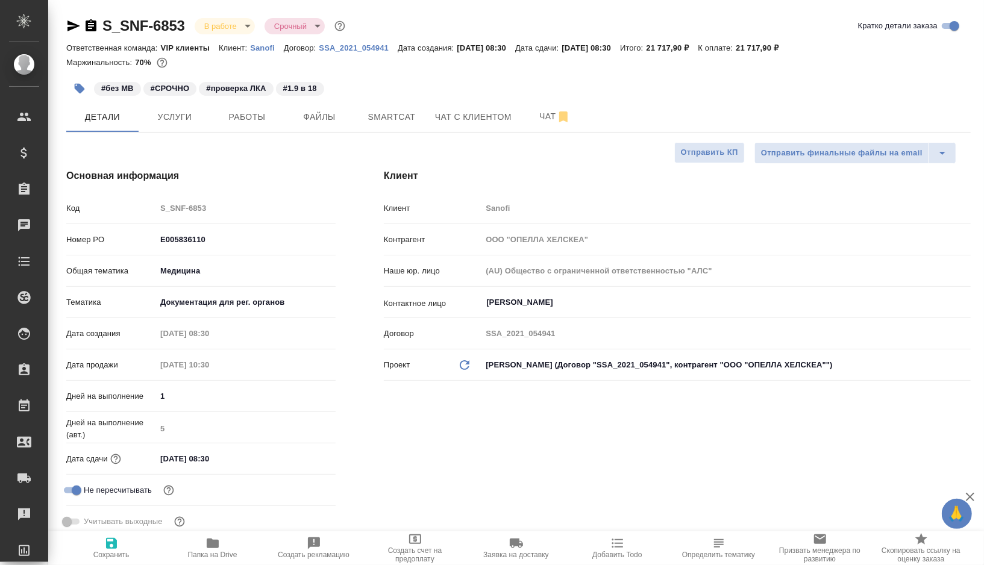
type textarea "x"
click at [396, 117] on span "Smartcat" at bounding box center [392, 117] width 58 height 15
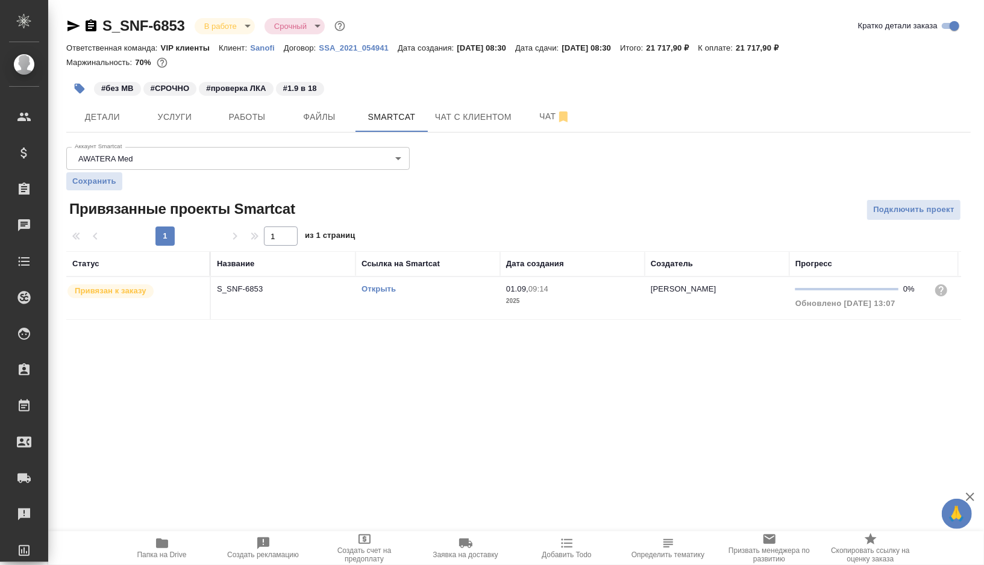
click at [372, 289] on link "Открыть" at bounding box center [378, 288] width 34 height 9
click at [74, 90] on icon "button" at bounding box center [79, 89] width 12 height 12
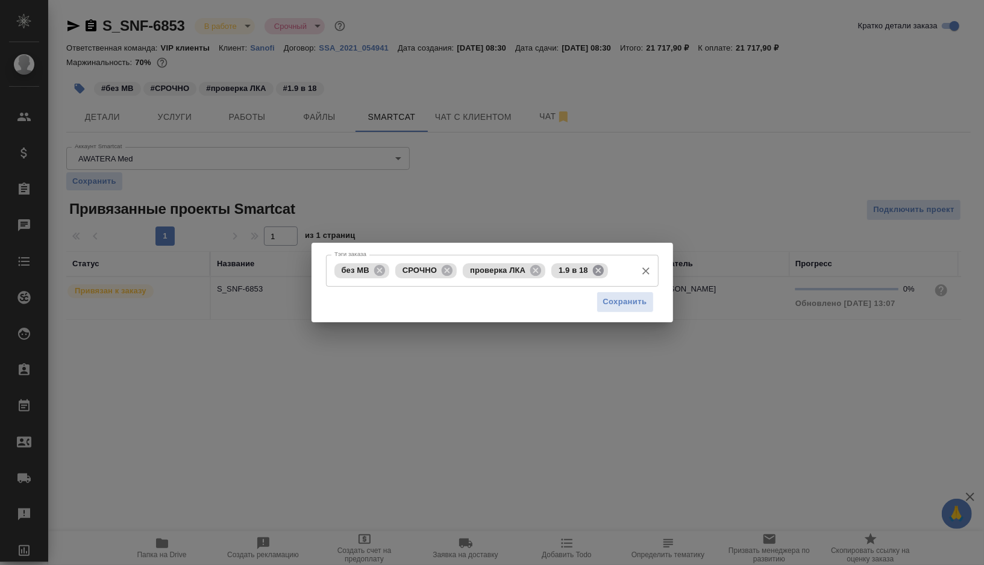
click at [601, 264] on icon at bounding box center [597, 270] width 13 height 13
click at [616, 307] on span "Сохранить" at bounding box center [625, 302] width 44 height 14
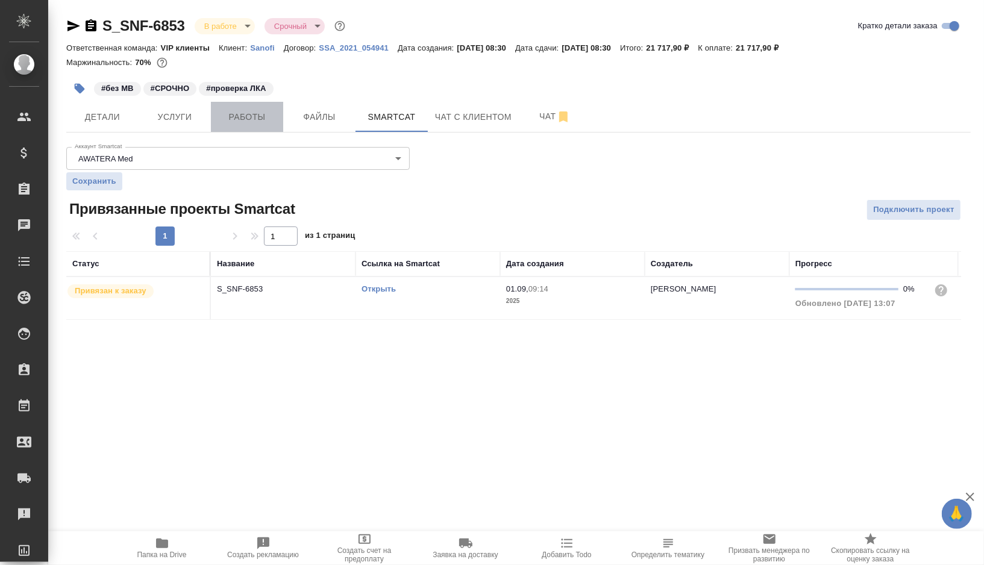
click at [256, 116] on span "Работы" at bounding box center [247, 117] width 58 height 15
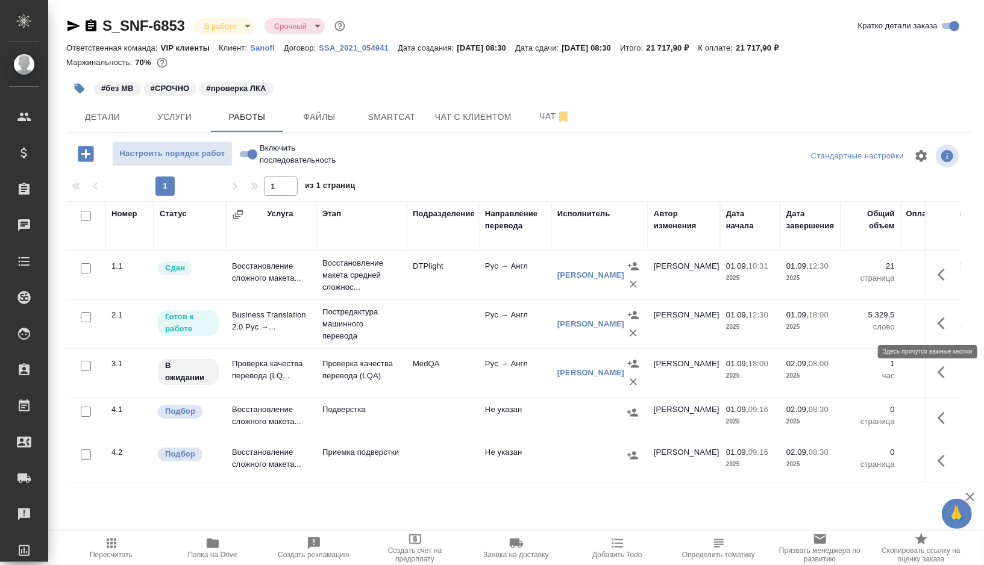
click at [949, 322] on icon "button" at bounding box center [944, 323] width 14 height 14
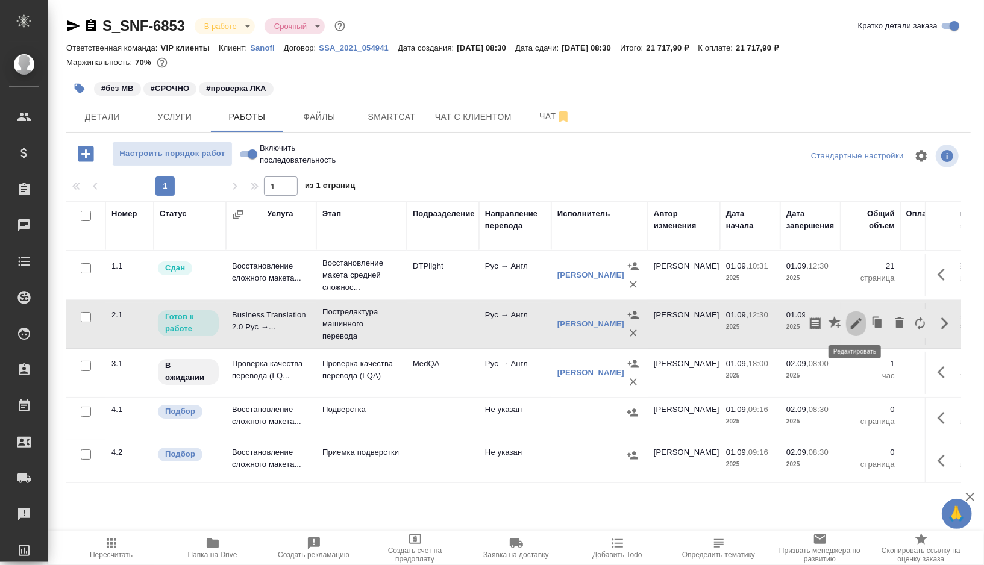
click at [855, 319] on icon "button" at bounding box center [856, 323] width 14 height 14
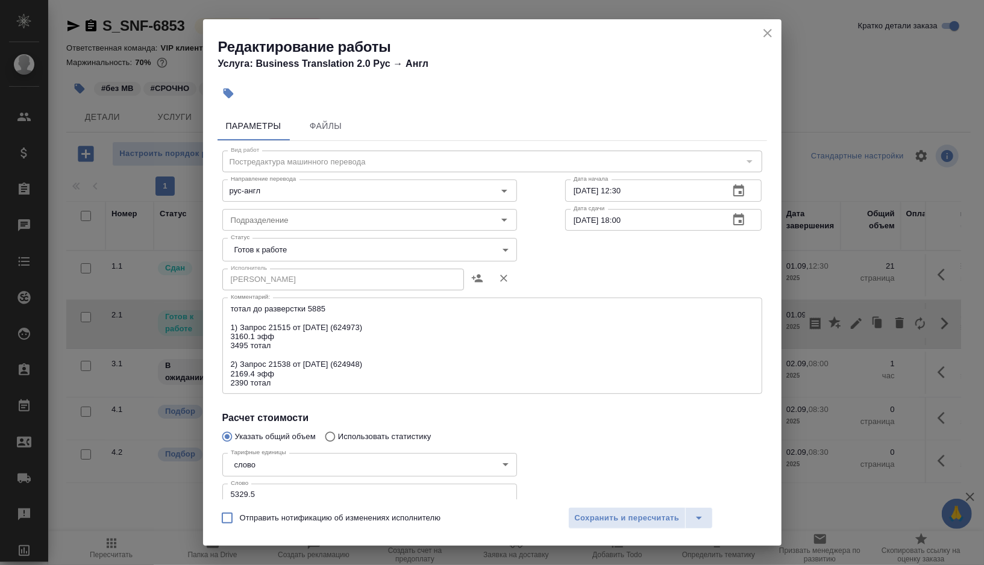
click at [501, 251] on body "🙏 .cls-1 fill:#fff; AWATERA Gorshkova Valentina Клиенты Спецификации Заказы 0 Ч…" at bounding box center [492, 282] width 984 height 565
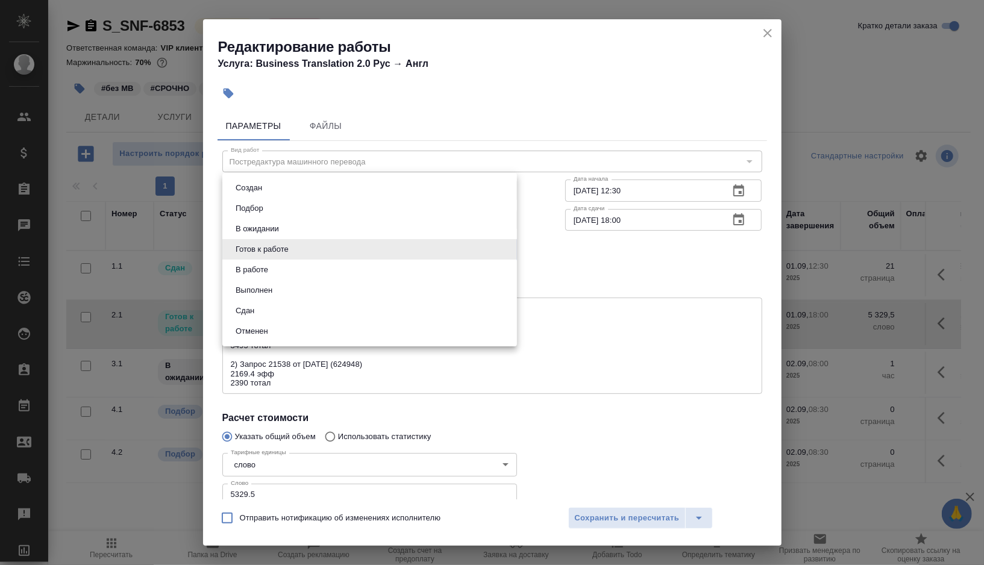
click at [284, 286] on li "Выполнен" at bounding box center [369, 290] width 295 height 20
type input "completed"
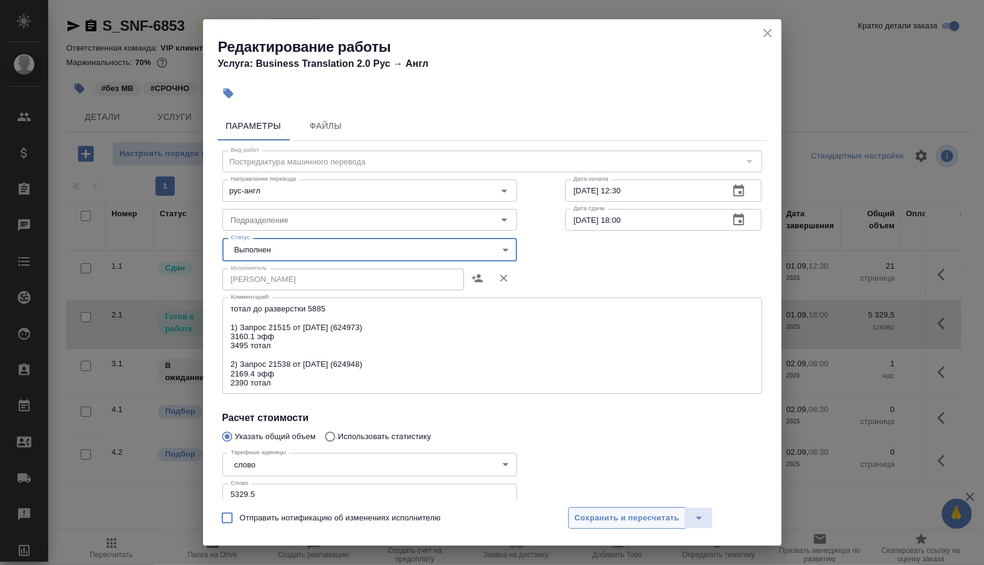
click at [624, 507] on button "Сохранить и пересчитать" at bounding box center [627, 518] width 118 height 22
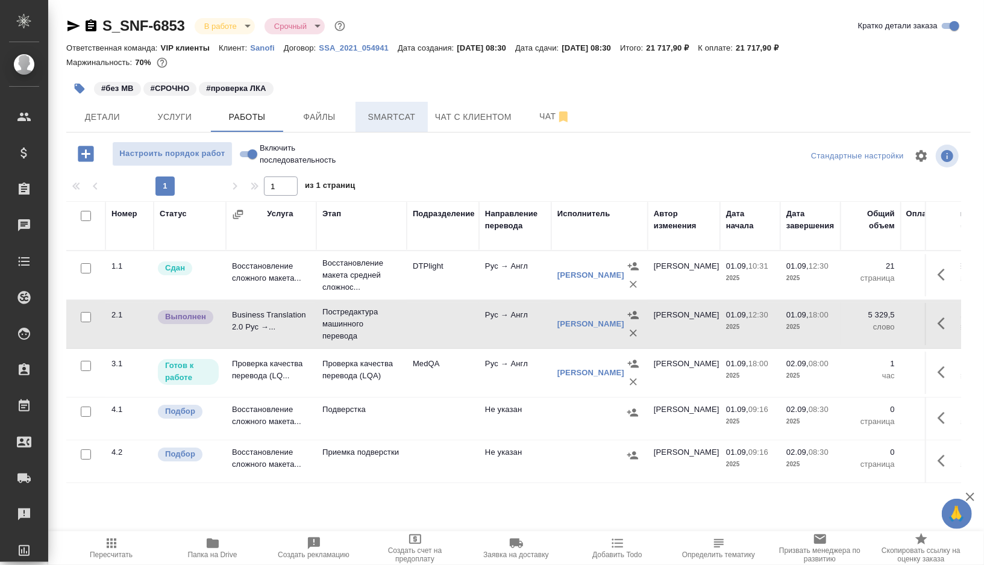
click at [406, 111] on span "Smartcat" at bounding box center [392, 117] width 58 height 15
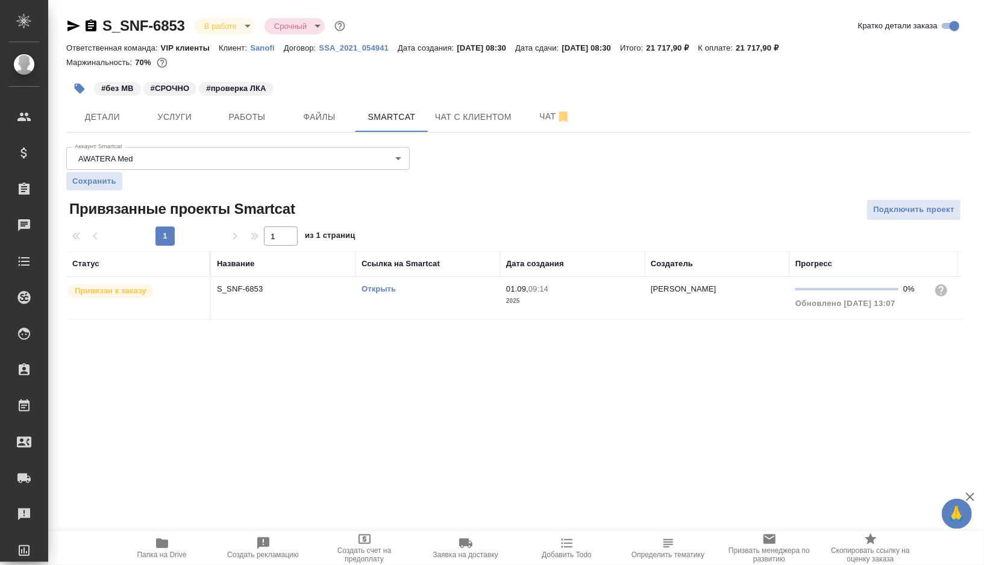
click at [422, 290] on div "Открыть" at bounding box center [427, 289] width 133 height 12
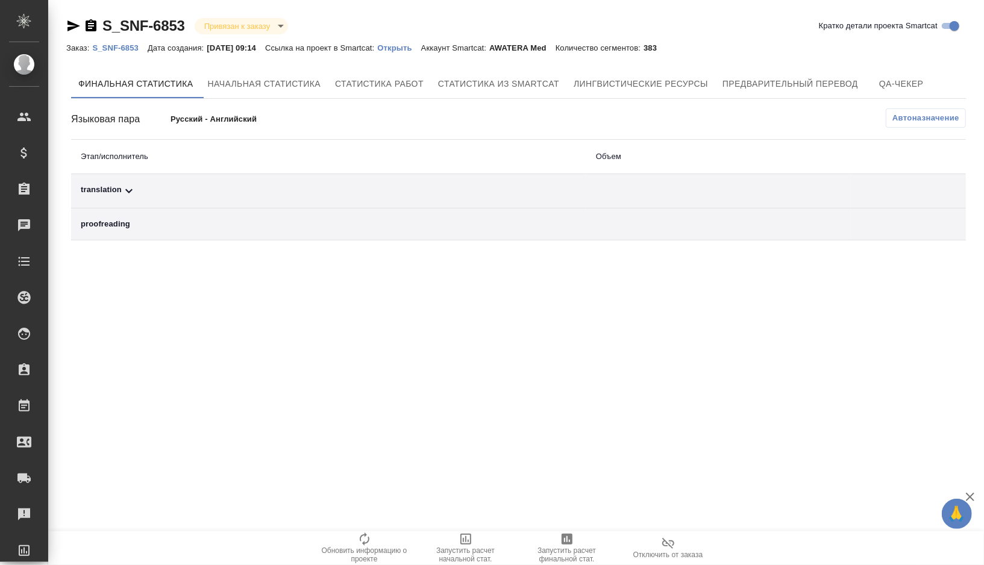
click at [184, 186] on div "translation" at bounding box center [329, 191] width 496 height 14
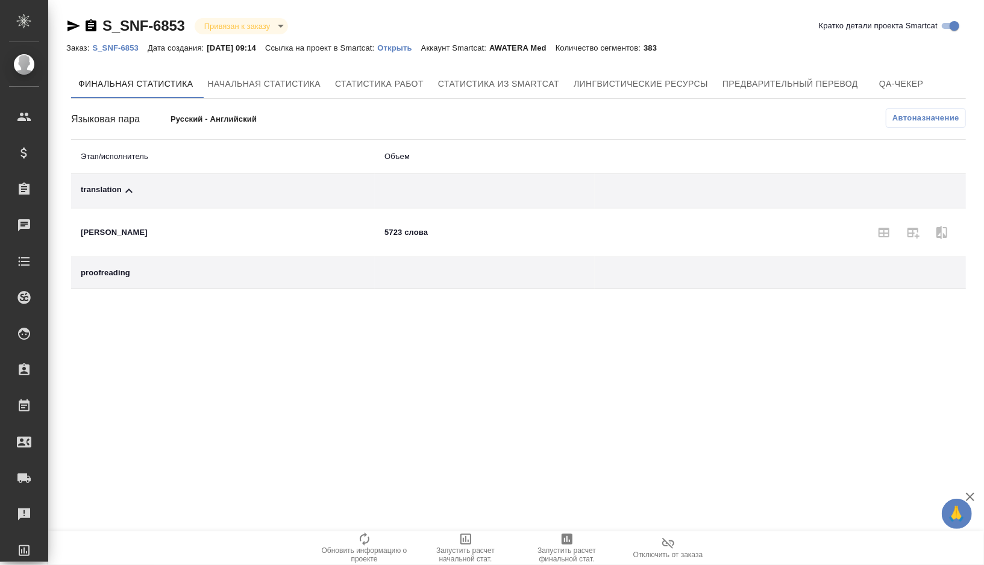
click at [921, 113] on span "Автоназначение" at bounding box center [925, 118] width 67 height 12
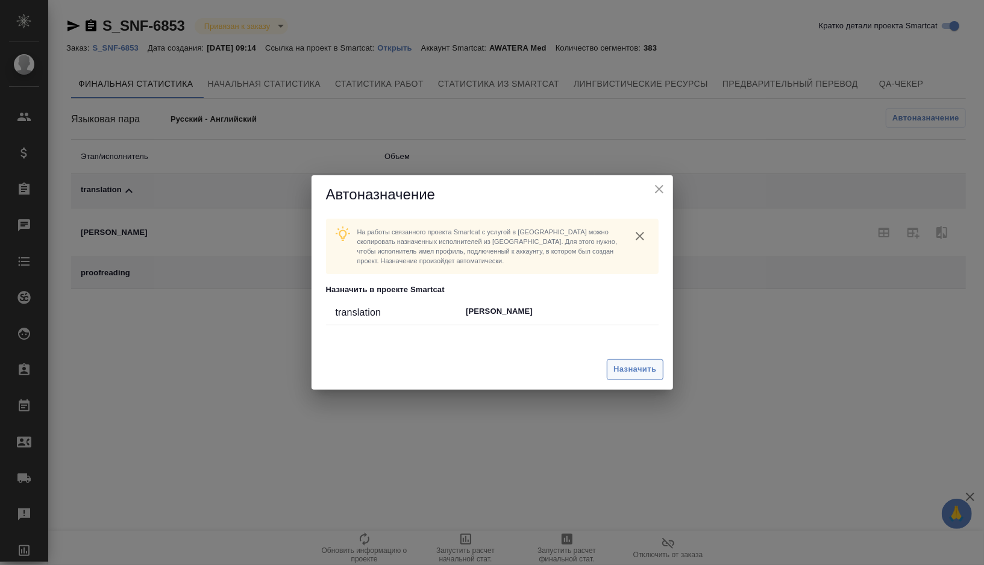
click at [628, 364] on span "Назначить" at bounding box center [634, 370] width 43 height 14
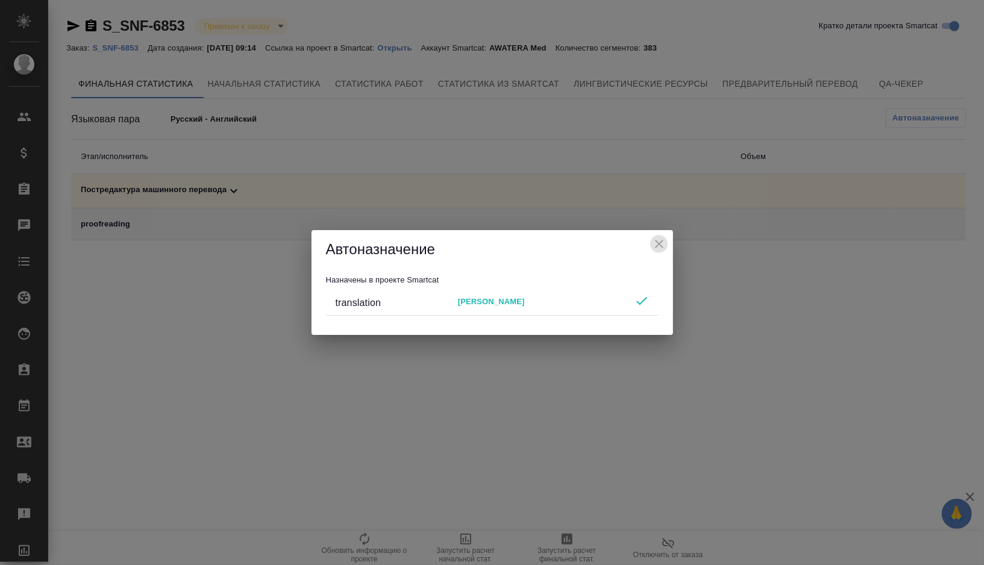
click at [663, 245] on icon "close" at bounding box center [659, 244] width 14 height 14
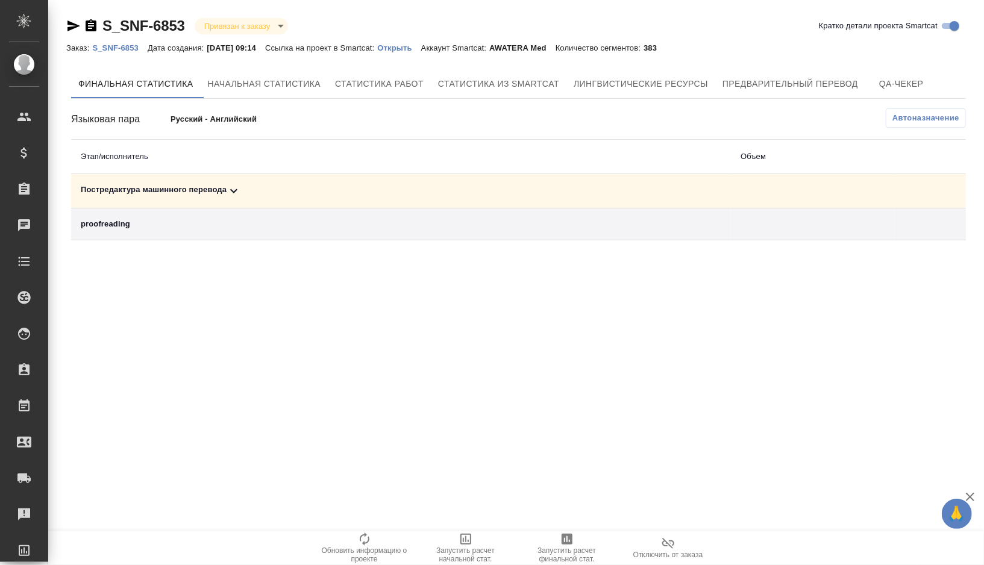
click at [276, 188] on div "Постредактура машинного перевода" at bounding box center [401, 191] width 640 height 14
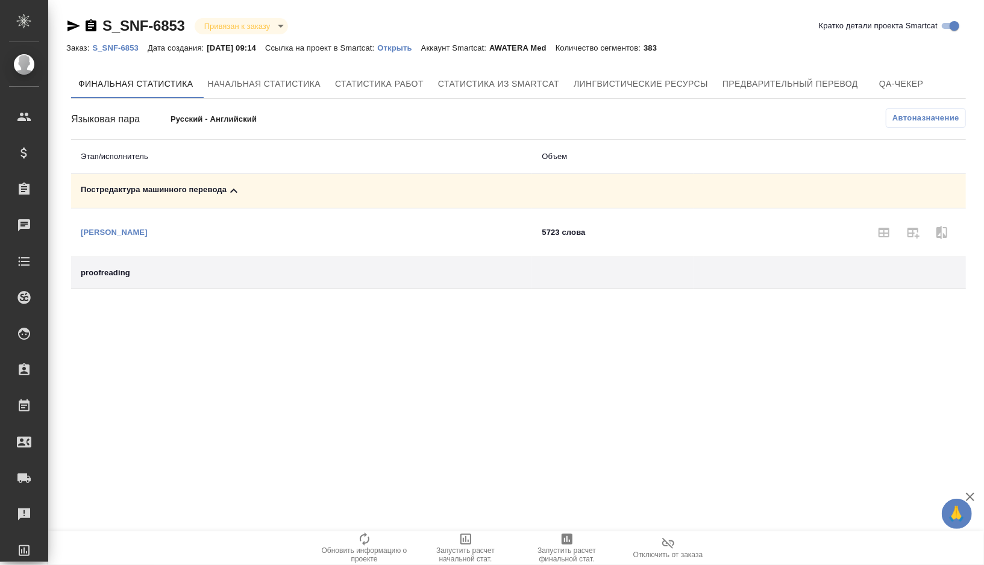
click at [564, 549] on span "Запустить расчет финальной стат." at bounding box center [566, 554] width 87 height 17
